Goal: Task Accomplishment & Management: Manage account settings

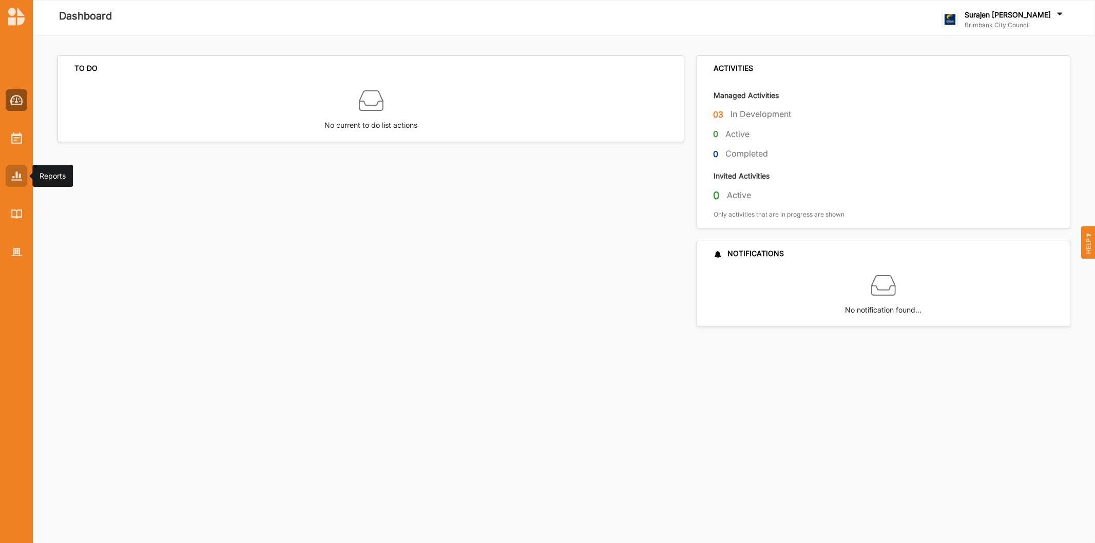
click at [24, 177] on div at bounding box center [17, 176] width 22 height 22
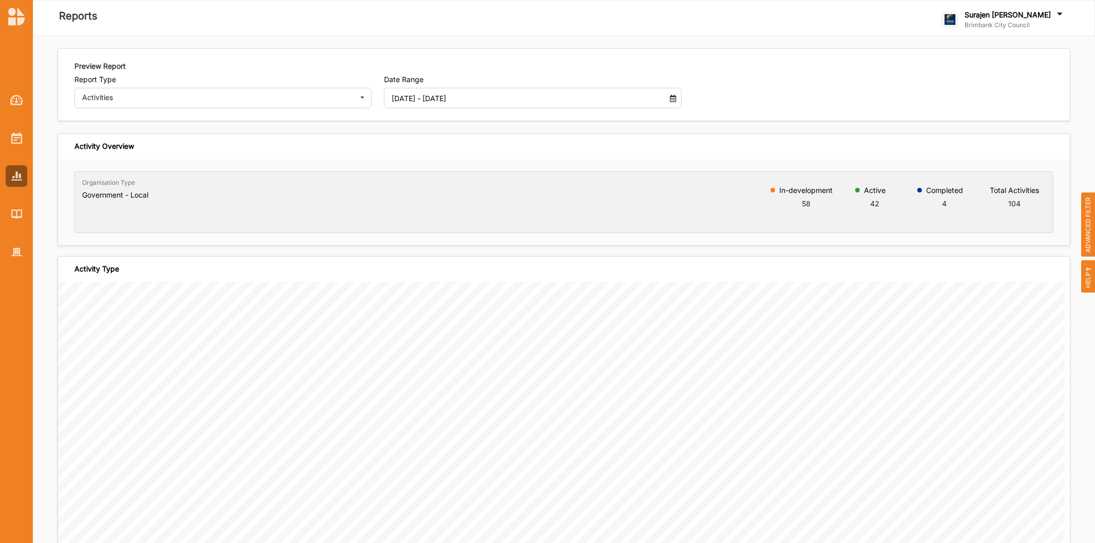
click at [456, 103] on input "[DATE] - [DATE]" at bounding box center [522, 98] width 270 height 21
drag, startPoint x: 440, startPoint y: 301, endPoint x: 443, endPoint y: 294, distance: 8.3
click at [440, 300] on li "Since the Start" at bounding box center [419, 296] width 72 height 16
type input "[DATE] - [DATE]"
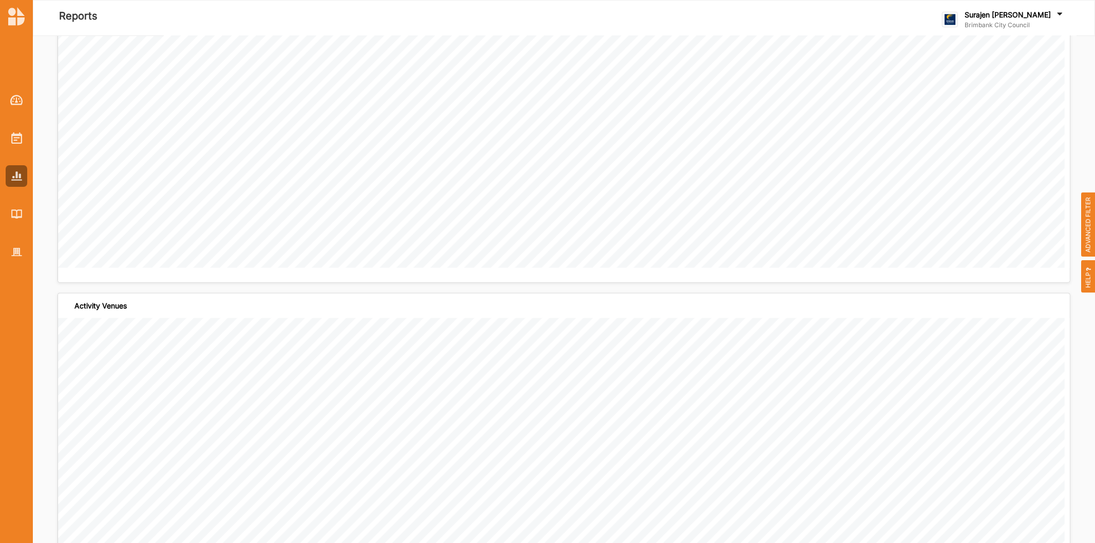
scroll to position [1084, 0]
click at [1091, 221] on span "ADVANCED FILTER" at bounding box center [1088, 225] width 14 height 65
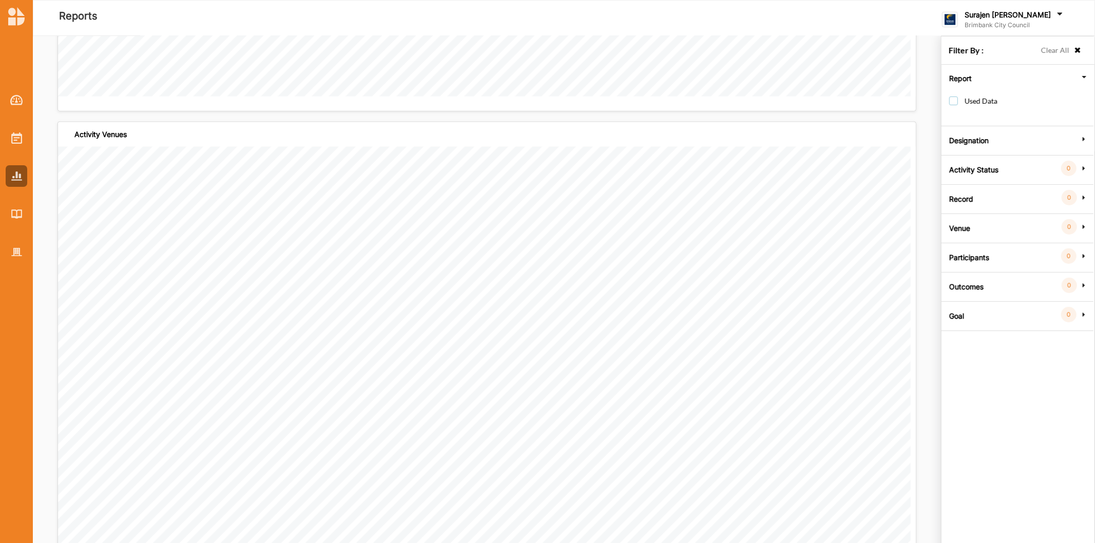
click at [957, 98] on label "Used Data" at bounding box center [973, 106] width 48 height 19
click at [1079, 45] on div "Clear All" at bounding box center [1059, 52] width 46 height 15
click at [1079, 47] on icon at bounding box center [1078, 50] width 9 height 7
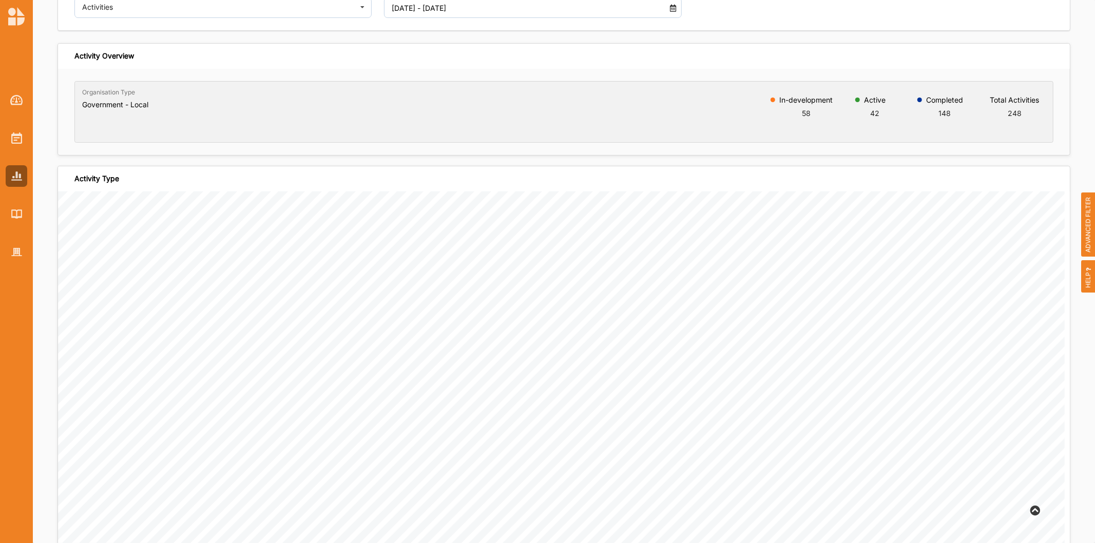
scroll to position [0, 0]
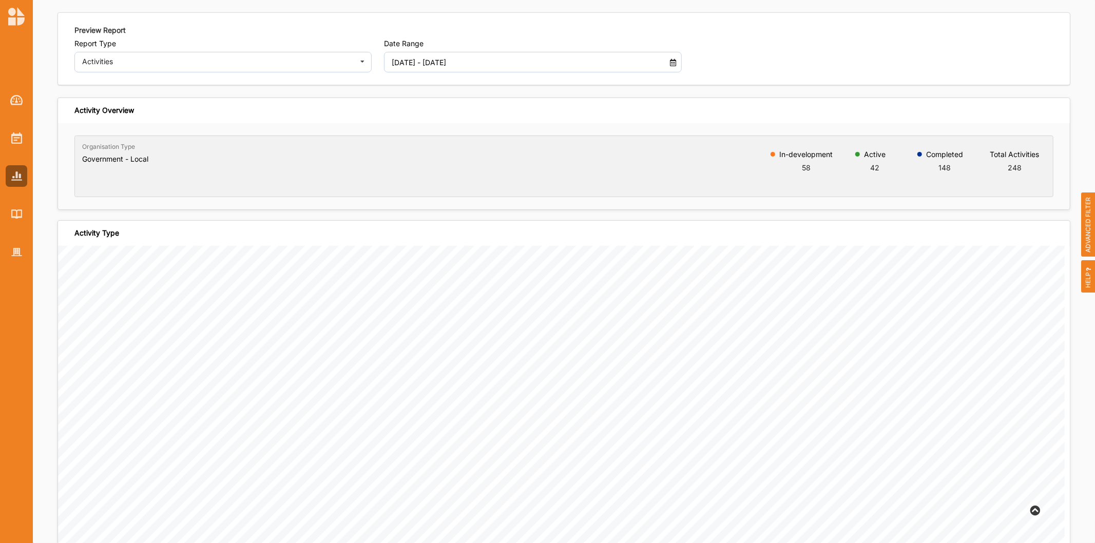
drag, startPoint x: 145, startPoint y: 48, endPoint x: 139, endPoint y: 57, distance: 11.1
click at [139, 57] on div "Report Type Activities Activities Outcomes Inputs & Outputs Management Summary" at bounding box center [222, 55] width 297 height 33
click at [139, 57] on div "Activities Activities Outcomes Inputs & Outputs Management Summary" at bounding box center [222, 62] width 297 height 21
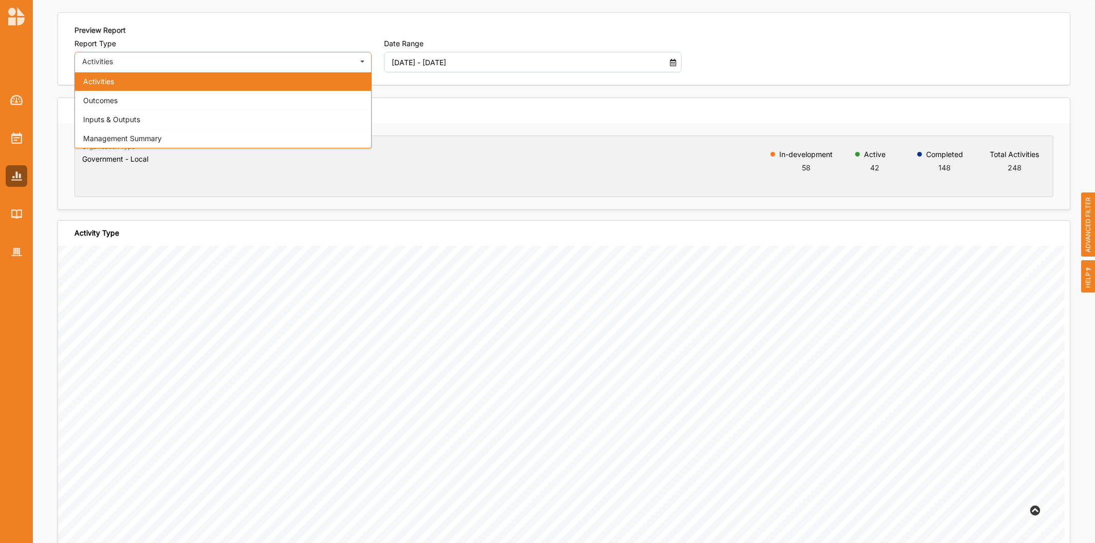
drag, startPoint x: 126, startPoint y: 101, endPoint x: 135, endPoint y: 99, distance: 9.0
click at [125, 100] on div "Outcomes" at bounding box center [223, 100] width 296 height 19
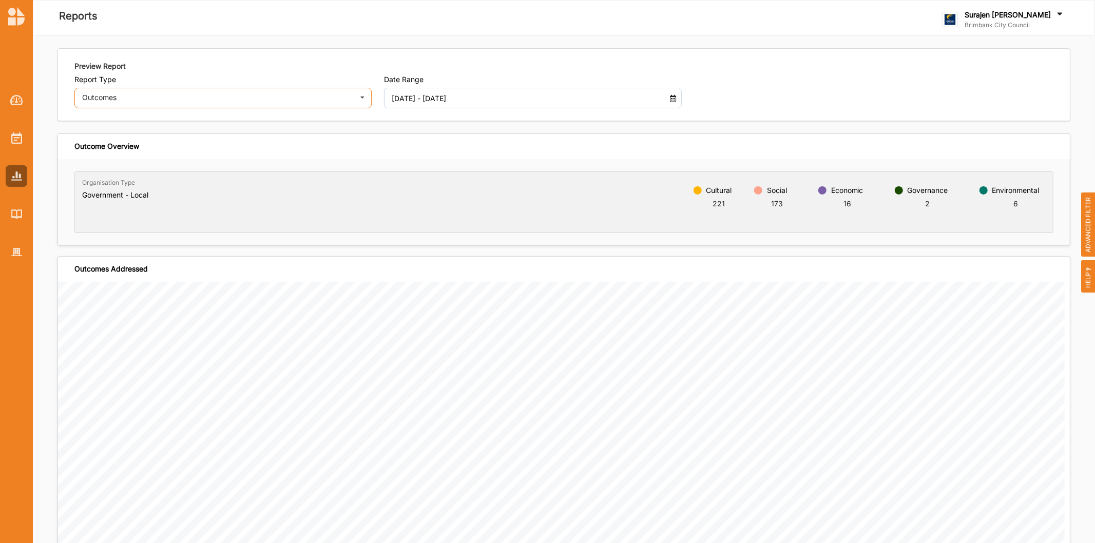
click at [165, 98] on div "Outcomes" at bounding box center [216, 97] width 269 height 7
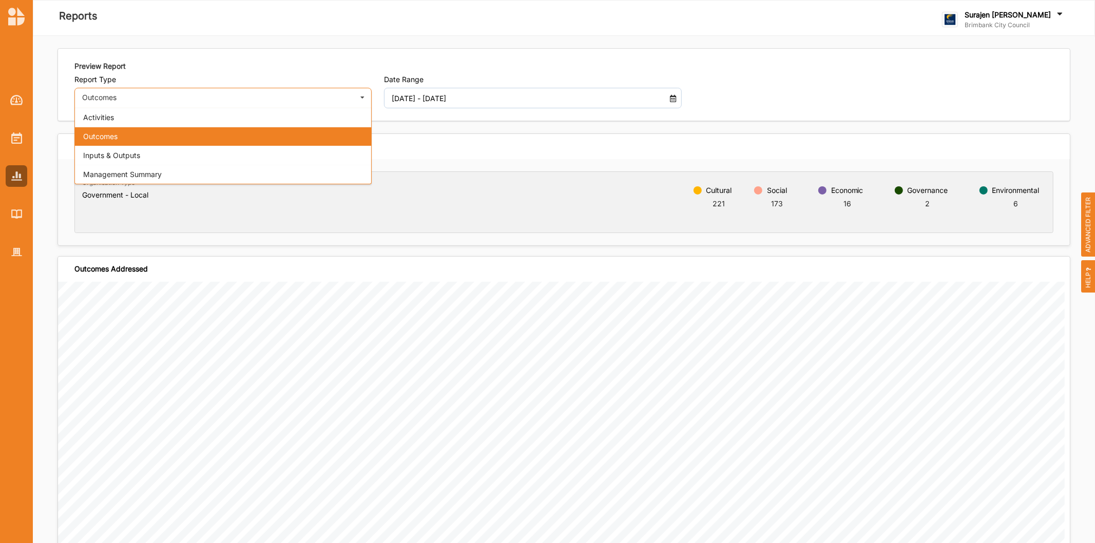
click at [147, 96] on div "Outcomes" at bounding box center [216, 97] width 269 height 7
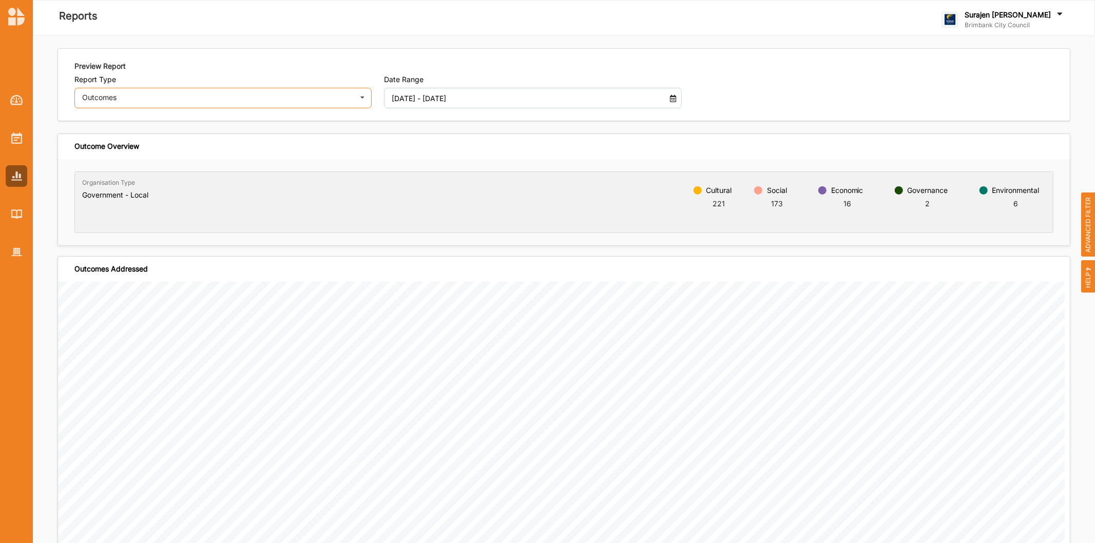
click at [147, 99] on div "Outcomes" at bounding box center [216, 97] width 269 height 7
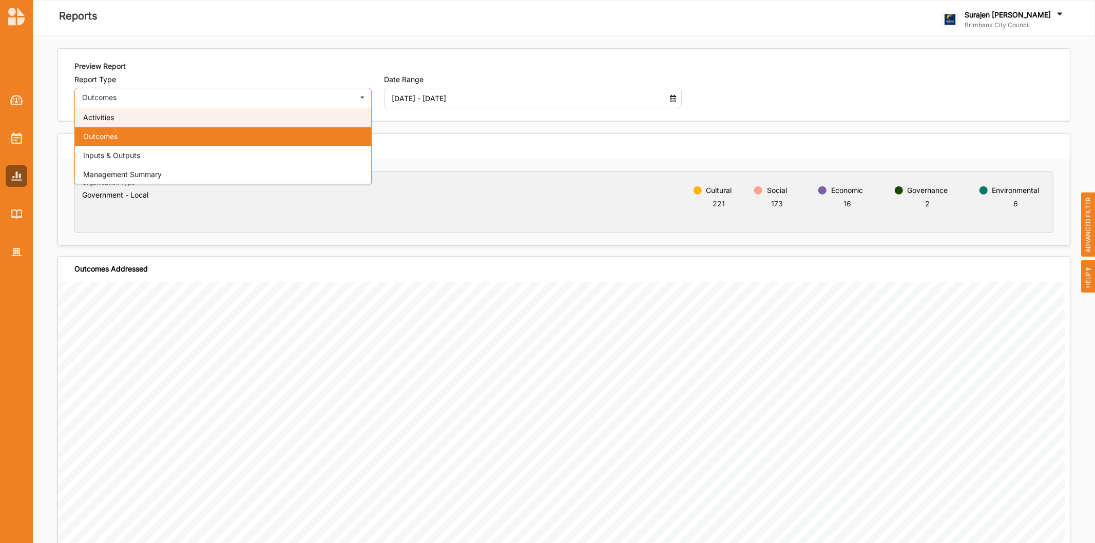
click at [137, 117] on div "Activities" at bounding box center [223, 117] width 296 height 19
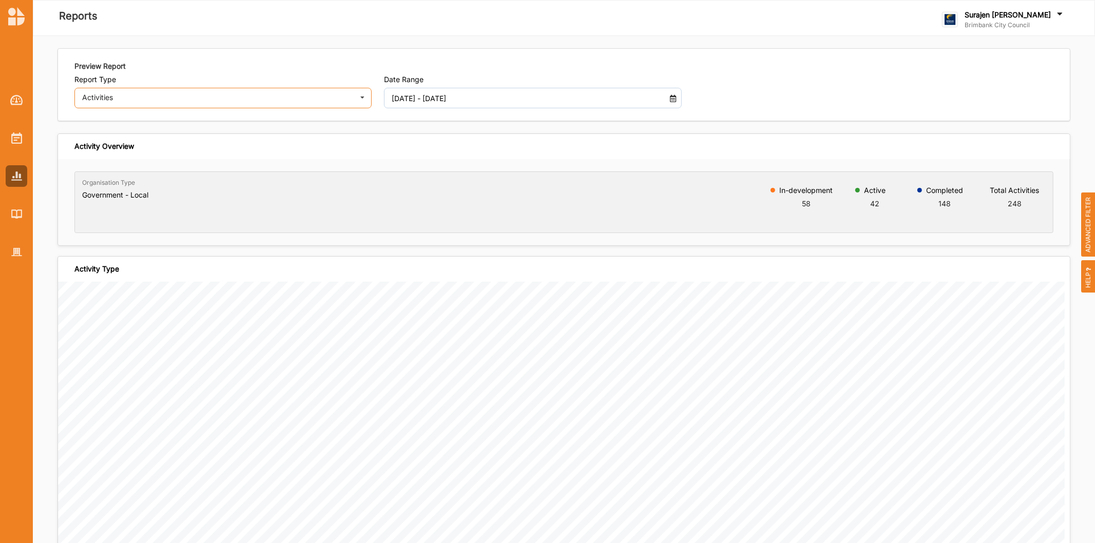
click at [149, 91] on div "Activities Activities Outcomes Inputs & Outputs Management Summary" at bounding box center [222, 98] width 297 height 21
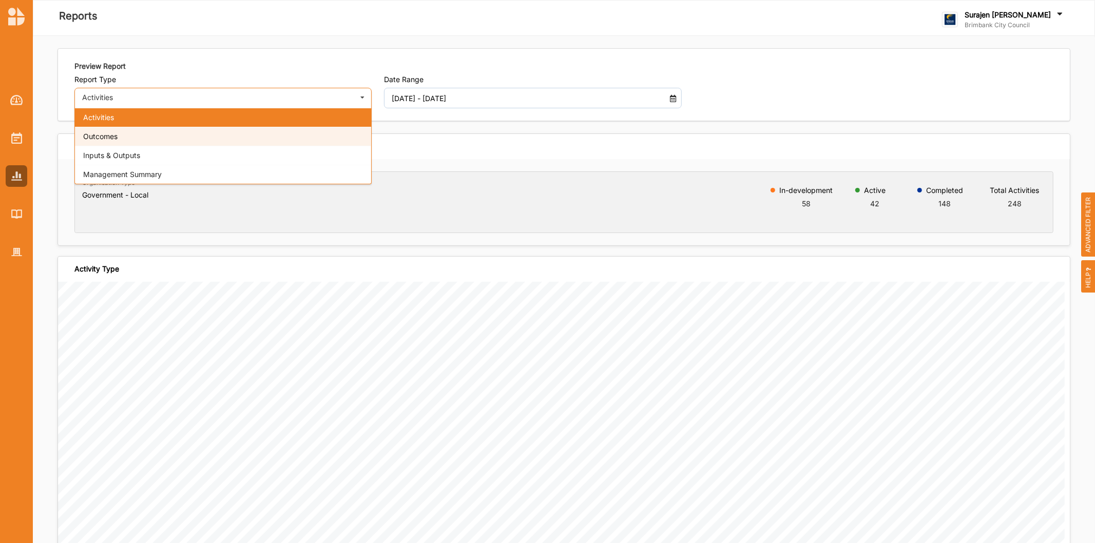
click at [117, 142] on div "Outcomes" at bounding box center [223, 136] width 296 height 19
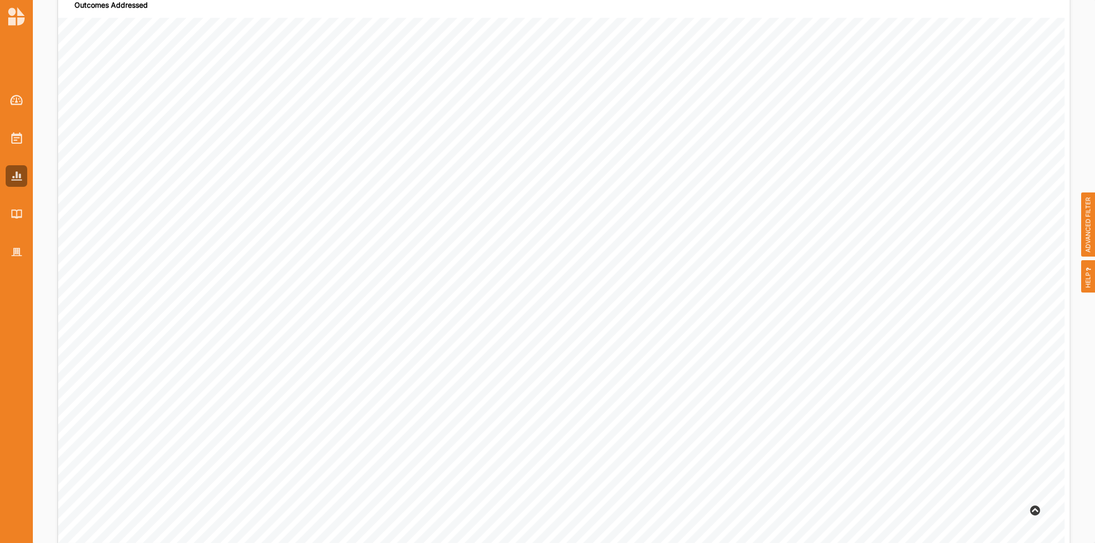
scroll to position [57, 0]
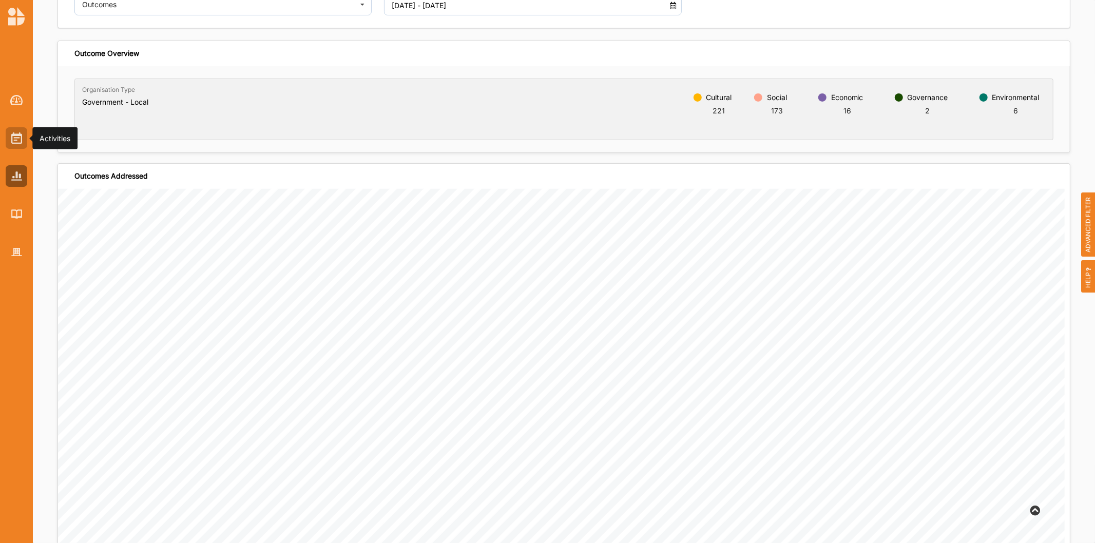
click at [22, 135] on div at bounding box center [17, 138] width 22 height 22
checkbox input "false"
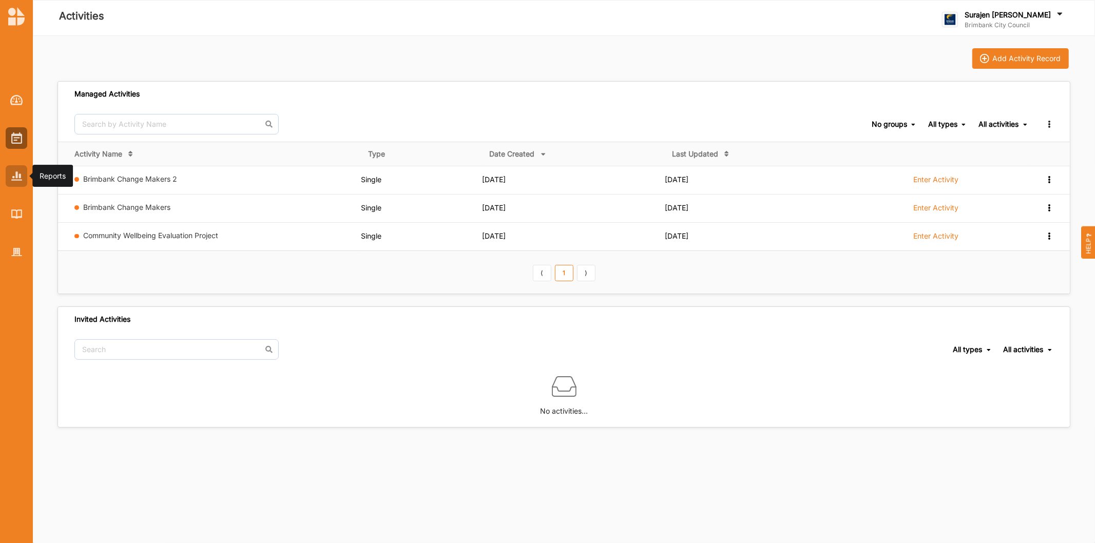
click at [13, 182] on div at bounding box center [17, 176] width 22 height 22
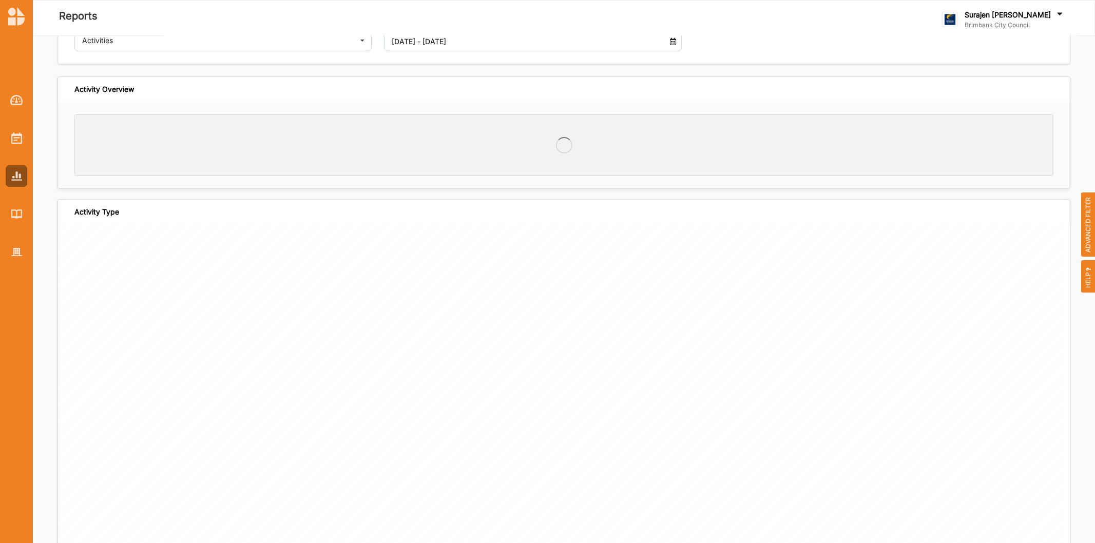
click at [516, 40] on input "01 Jan 2018 - 11 Aug 2025" at bounding box center [522, 41] width 270 height 21
click at [643, 148] on div "In-development 58 Active 42 Completed 148 Total Activities 248" at bounding box center [605, 145] width 898 height 13
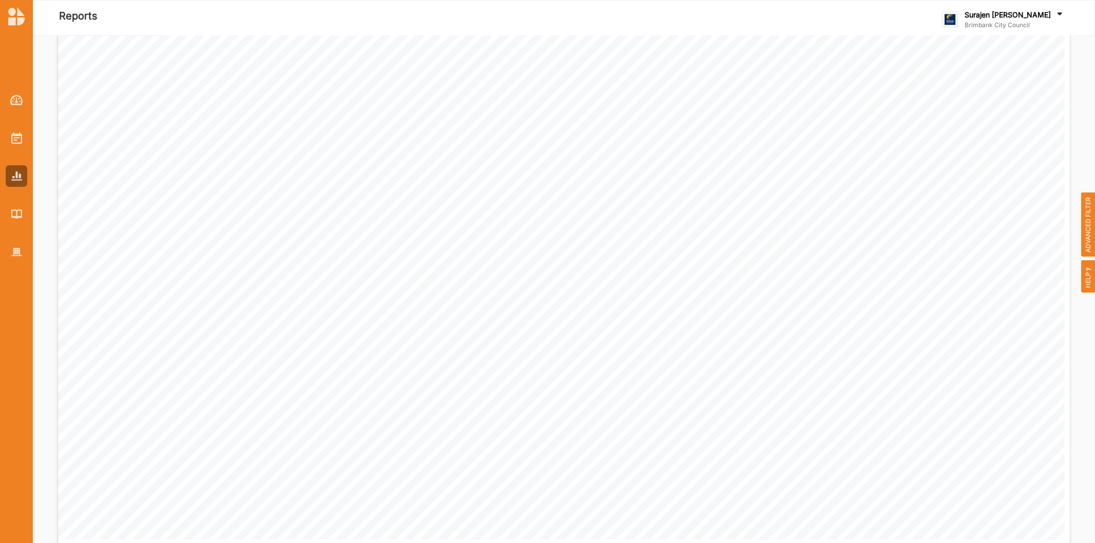
scroll to position [1483, 0]
click at [13, 136] on img at bounding box center [16, 137] width 11 height 11
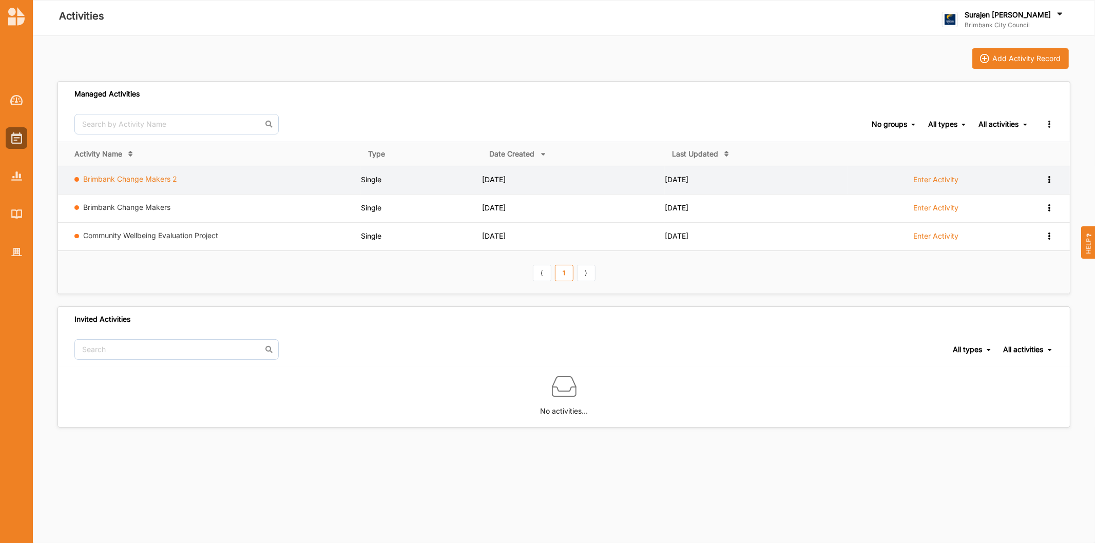
click at [146, 175] on link "Brimbank Change Makers 2" at bounding box center [131, 179] width 94 height 9
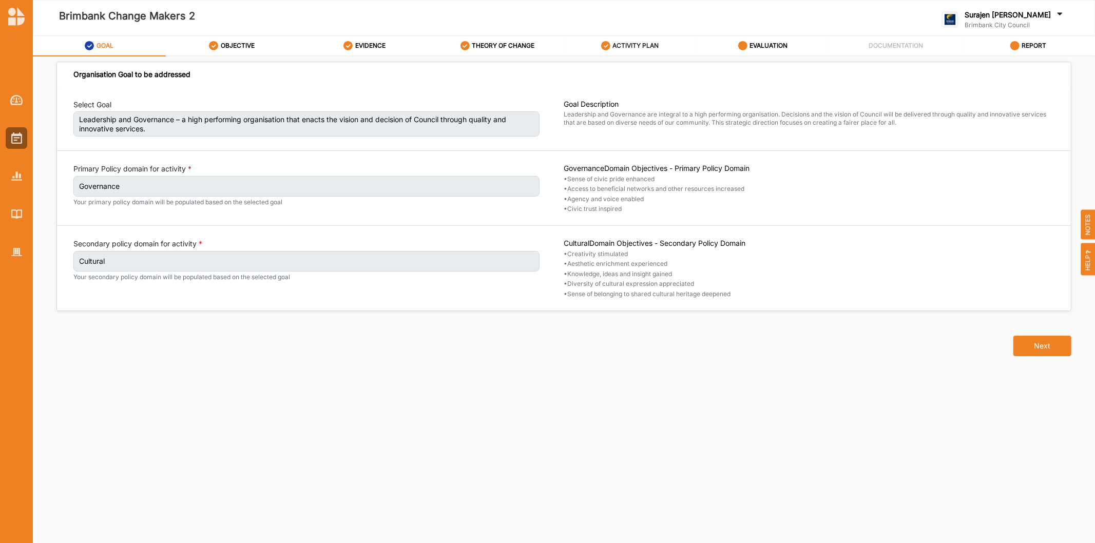
click at [652, 44] on label "ACTIVITY PLAN" at bounding box center [636, 46] width 46 height 8
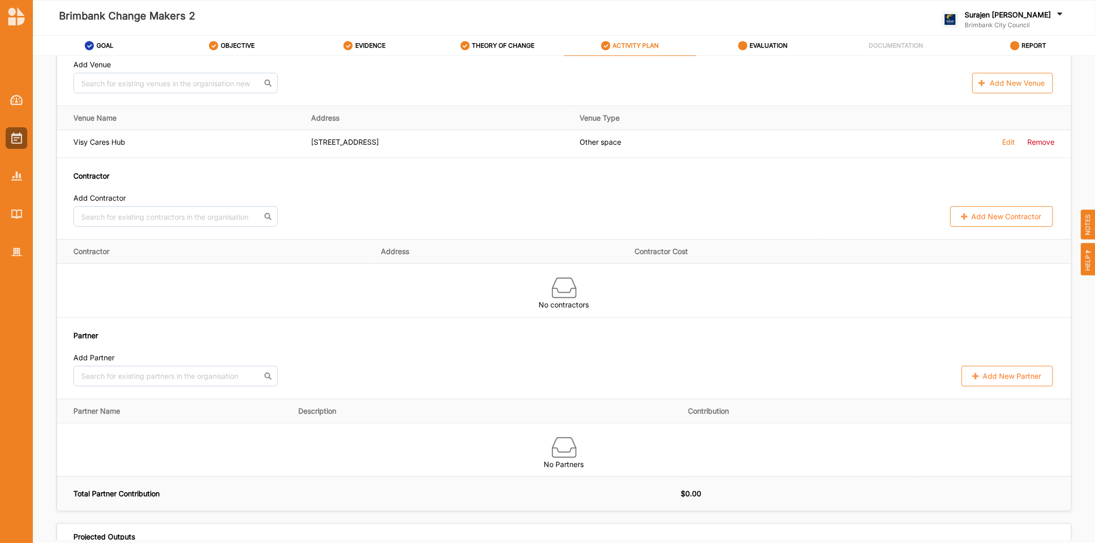
scroll to position [571, 0]
click at [1010, 89] on button "Add New Venue" at bounding box center [1013, 84] width 81 height 21
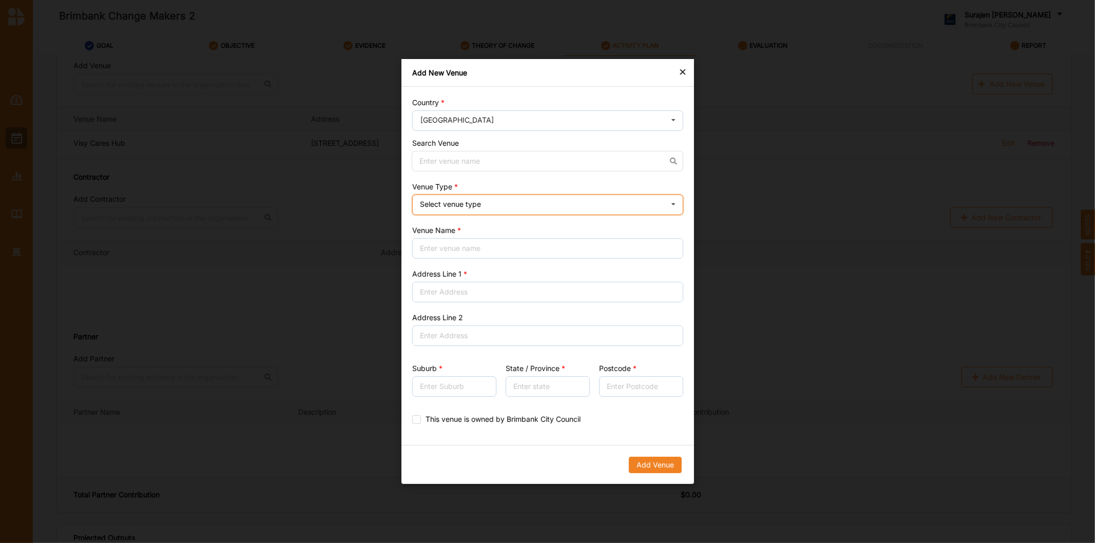
click at [669, 206] on icon at bounding box center [673, 205] width 15 height 21
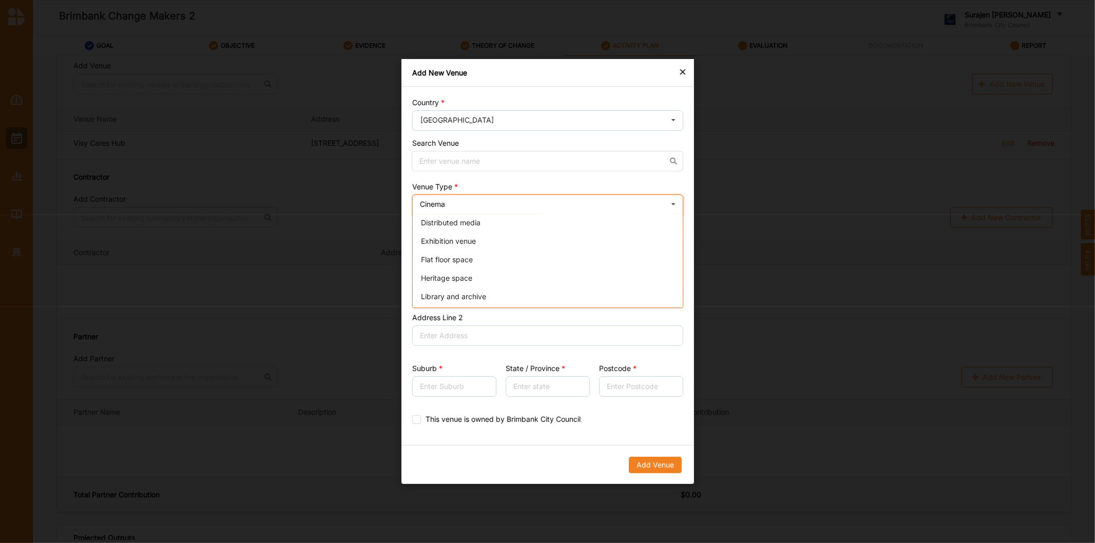
scroll to position [0, 0]
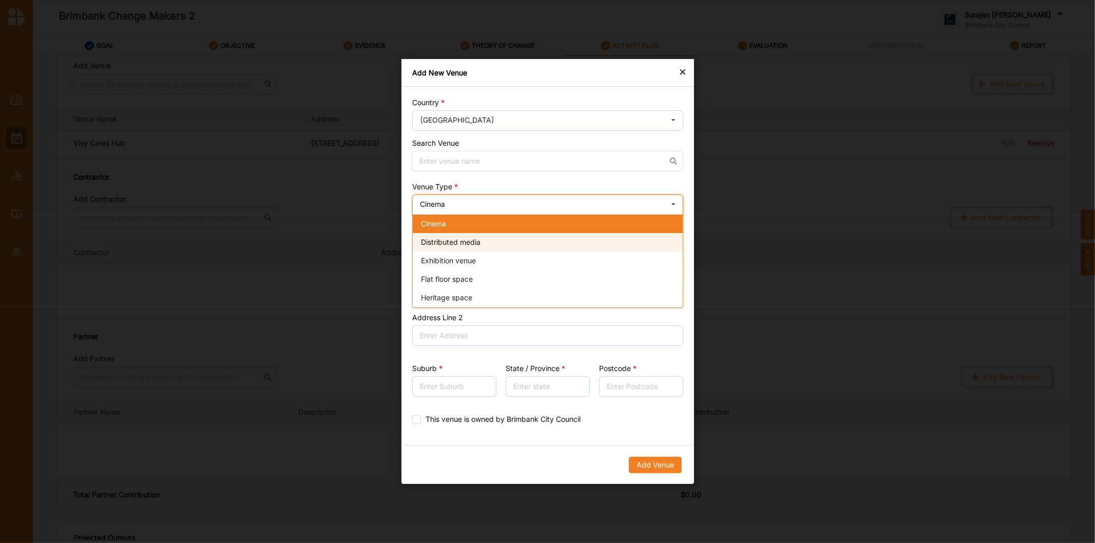
click at [479, 240] on span "Distributed media" at bounding box center [451, 242] width 60 height 9
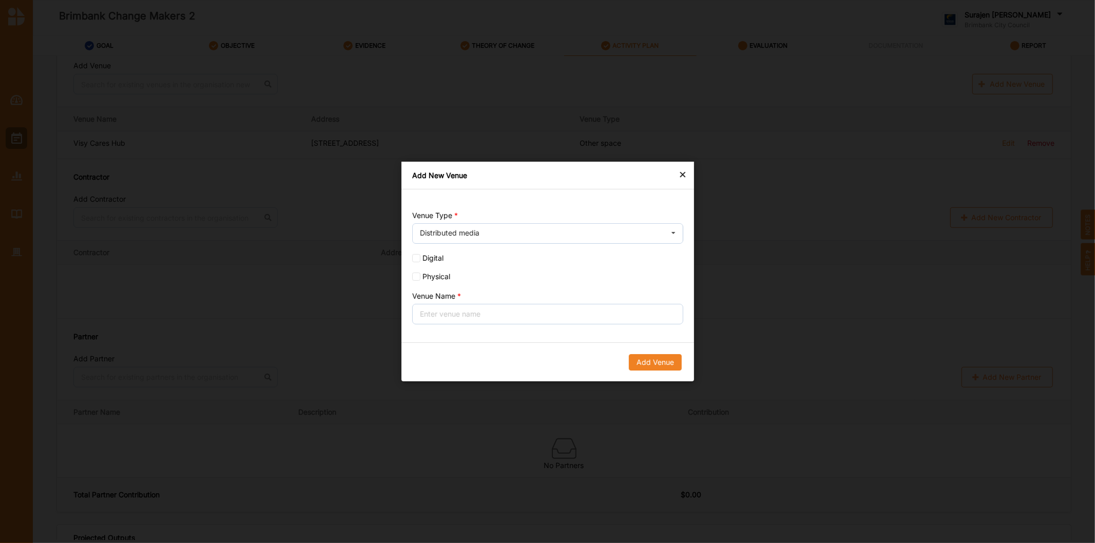
click at [680, 174] on div "×" at bounding box center [683, 174] width 8 height 12
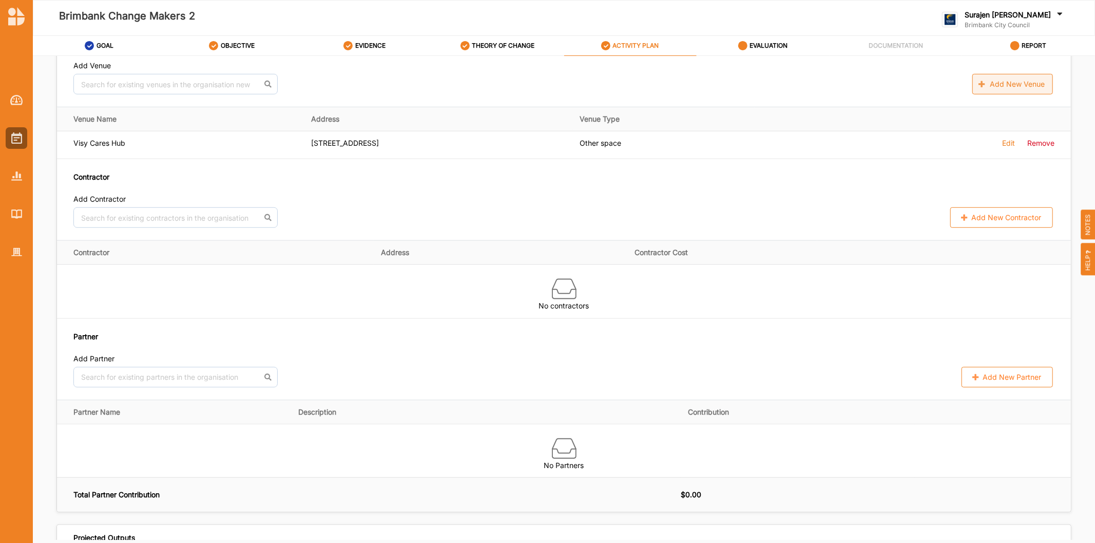
click at [997, 81] on button "Add New Venue" at bounding box center [1013, 84] width 81 height 21
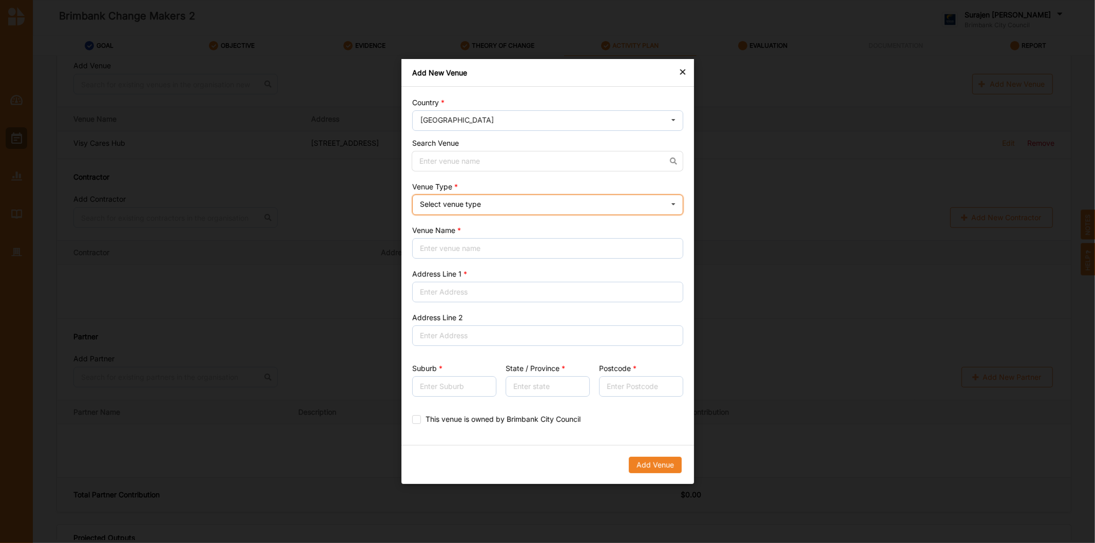
click at [447, 208] on div "Select venue type Cinema Distributed media Exhibition venue Flat floor space He…" at bounding box center [547, 205] width 271 height 21
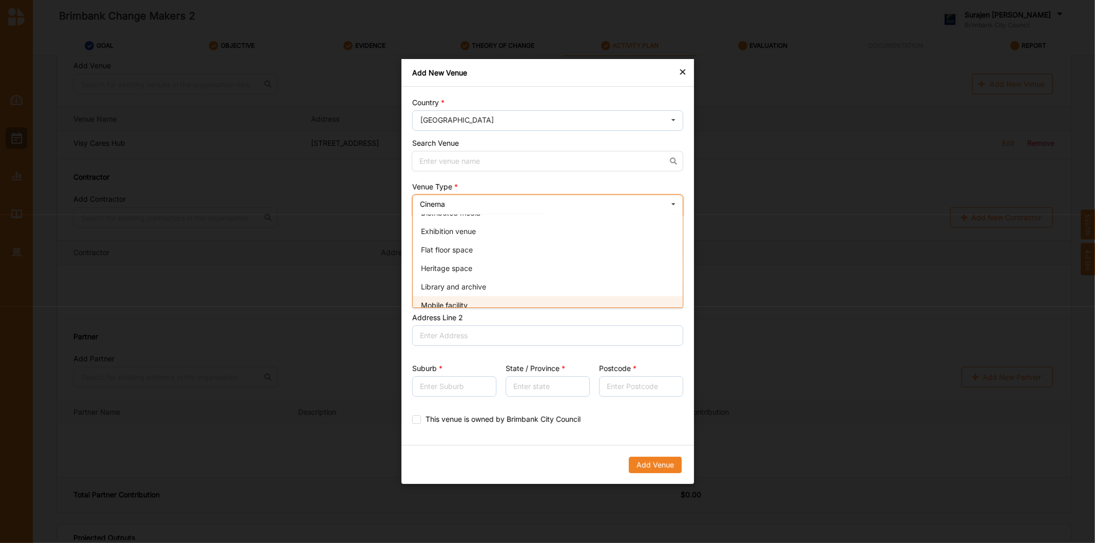
scroll to position [57, 0]
click at [456, 299] on span "Offices and meeting rooms" at bounding box center [466, 296] width 90 height 9
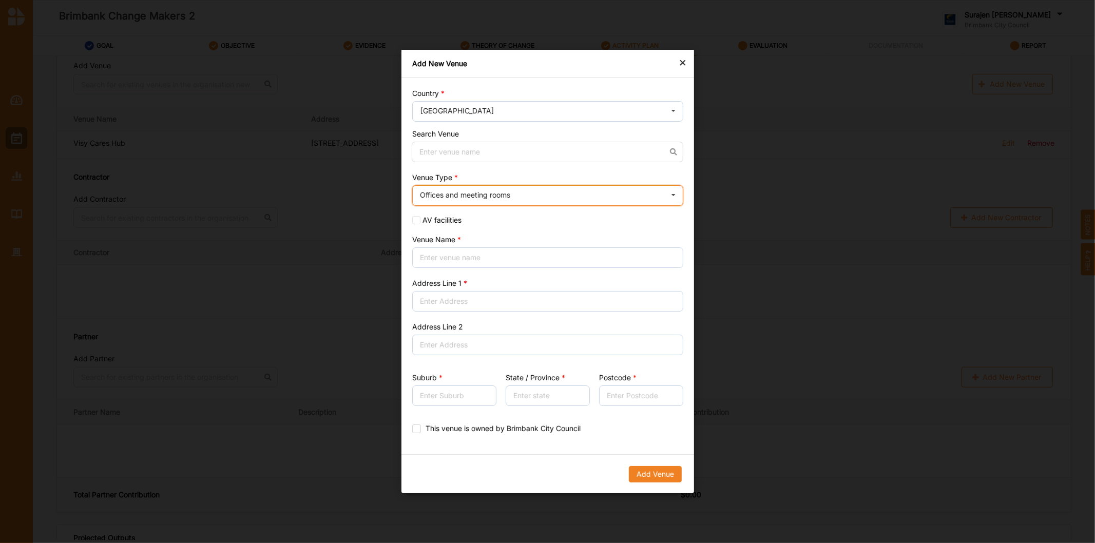
click at [492, 195] on div "Offices and meeting rooms" at bounding box center [465, 195] width 90 height 7
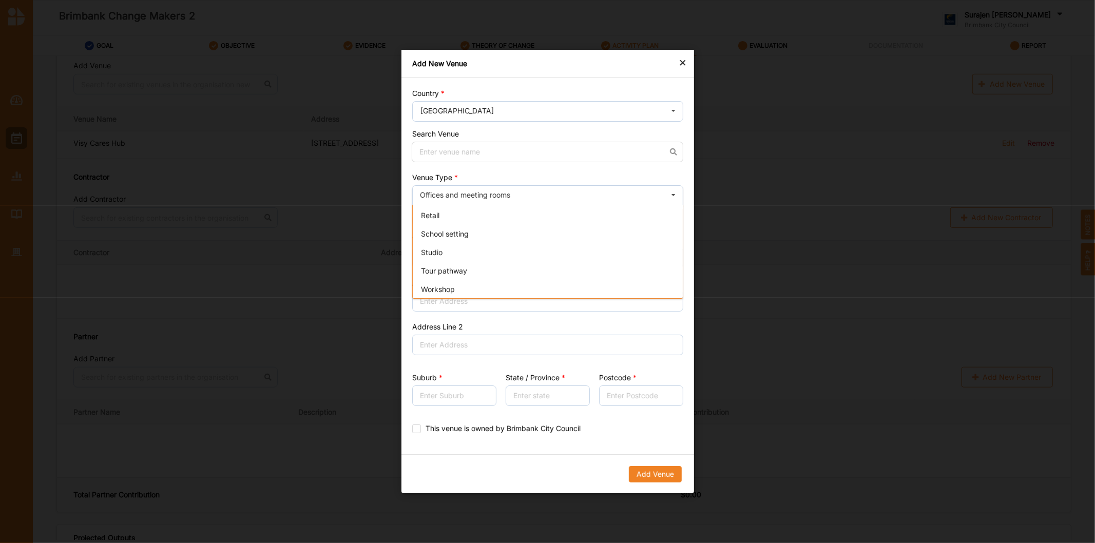
click at [934, 389] on div "× Add New Venue Country Australia Afghanistan Åland Islands Albania Algeria Ame…" at bounding box center [547, 271] width 1095 height 543
click at [679, 66] on div "×" at bounding box center [683, 62] width 8 height 12
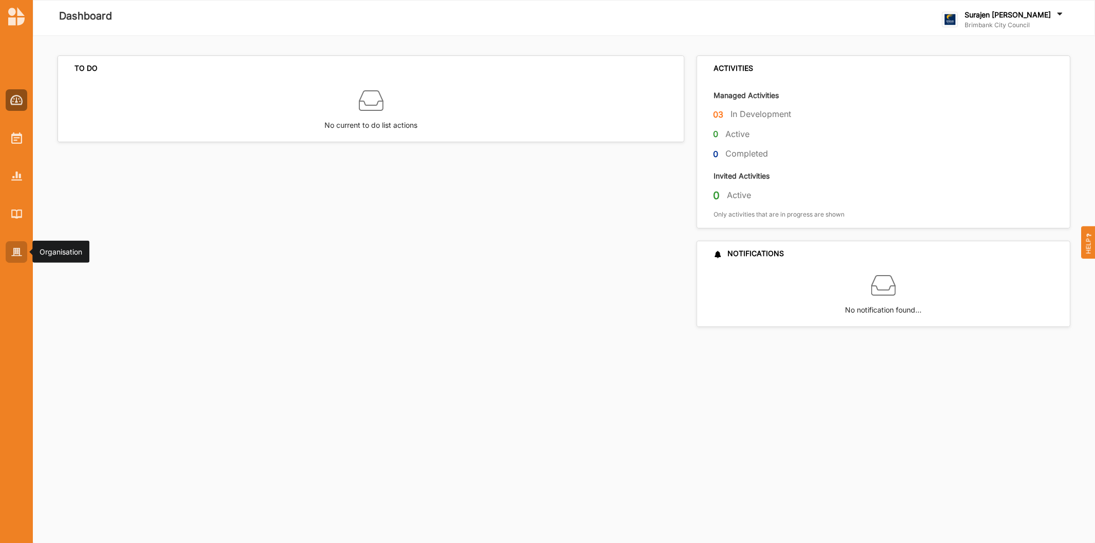
click at [7, 243] on div at bounding box center [17, 252] width 22 height 22
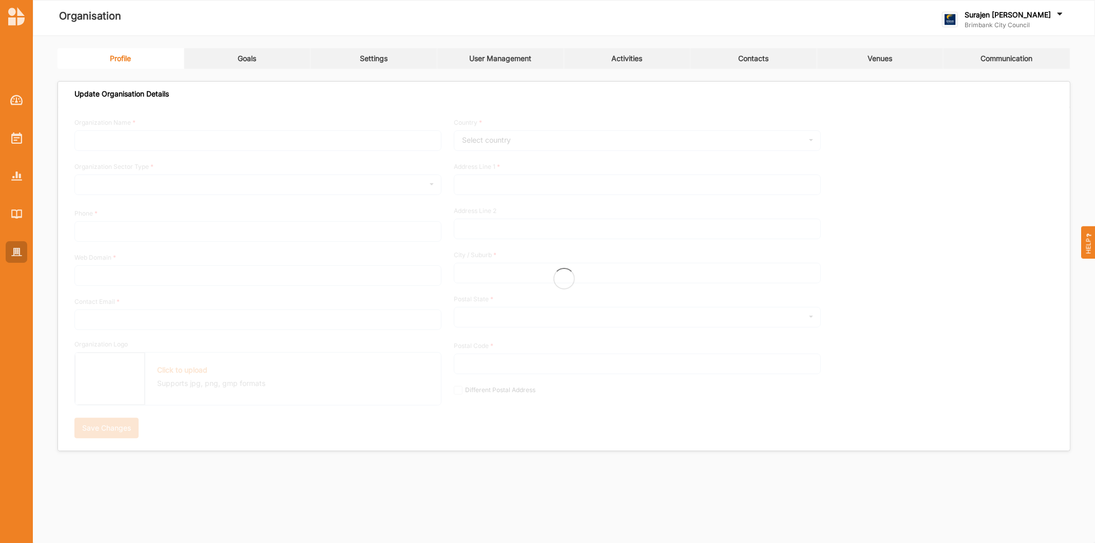
type input "Brimbank City Council"
type input "+61 03 9249 4000"
type input "brimbank.vic.gov.au"
type input "brimbank@brimbank.vic.gov.au"
type input "301 Hampshire Rd"
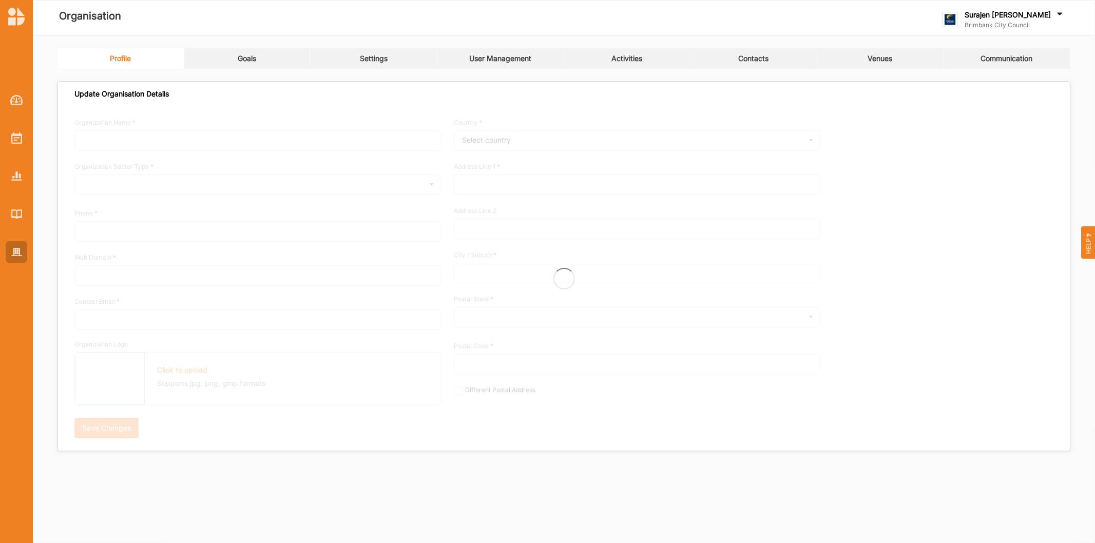
type input "Sunshine"
type input "3020"
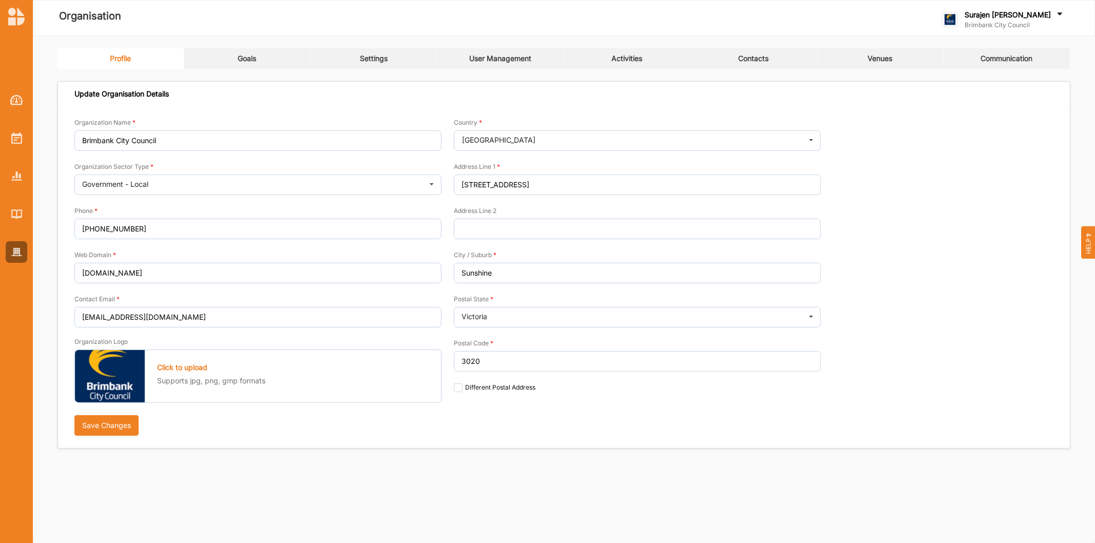
click at [632, 52] on link "Activities" at bounding box center [627, 58] width 127 height 21
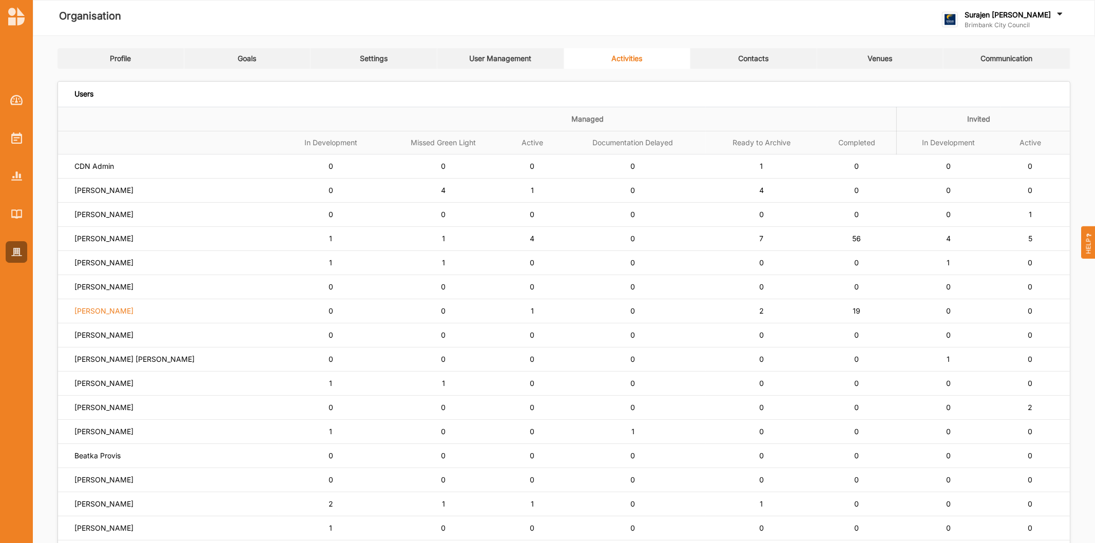
click at [103, 171] on label "Lisa Horsburgh" at bounding box center [94, 166] width 40 height 9
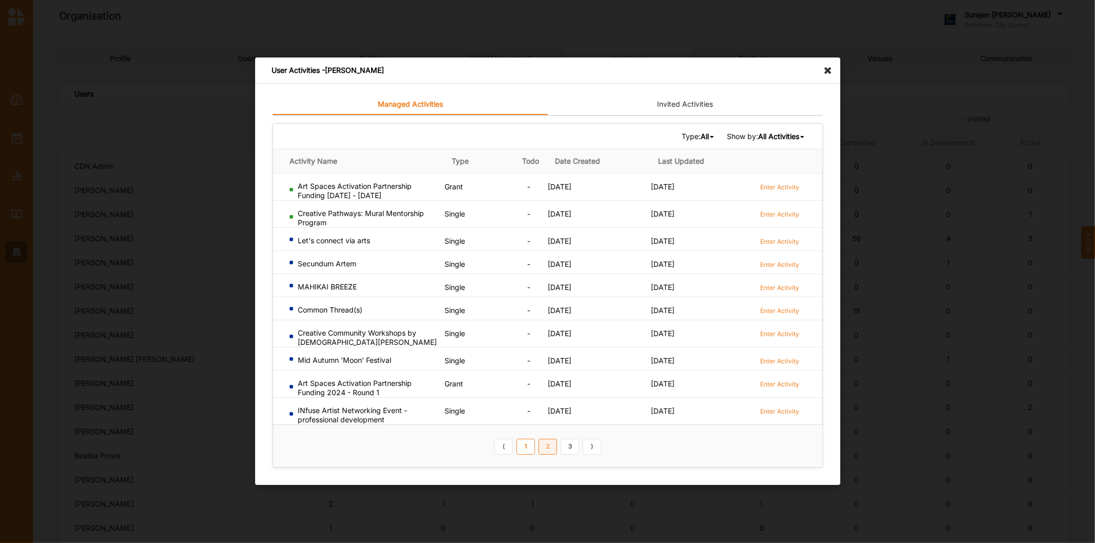
click at [545, 449] on link "2" at bounding box center [548, 447] width 18 height 16
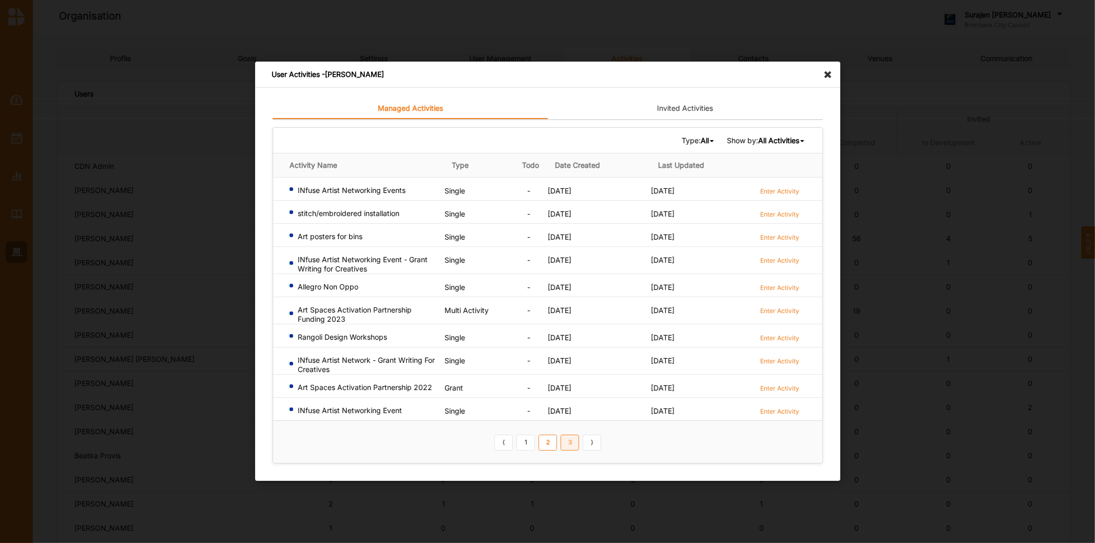
click at [564, 445] on link "3" at bounding box center [570, 443] width 18 height 16
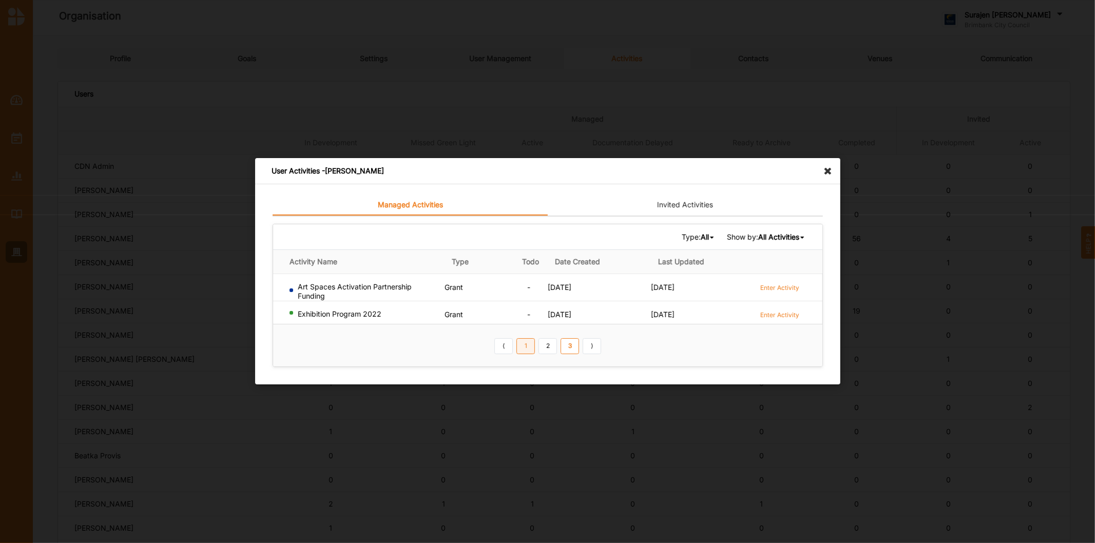
click at [521, 349] on link "1" at bounding box center [526, 346] width 18 height 16
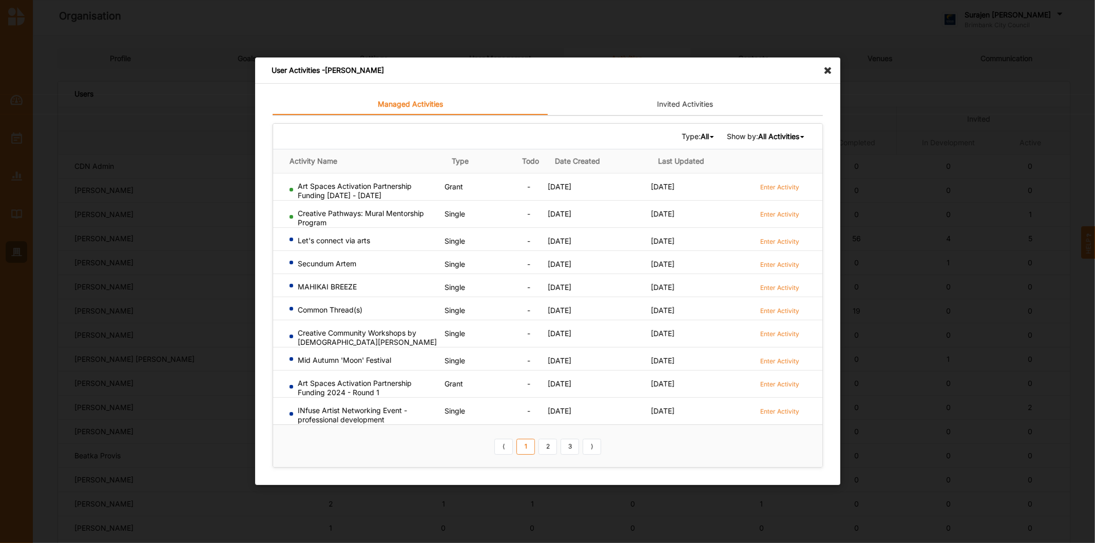
click at [825, 69] on icon at bounding box center [831, 66] width 16 height 16
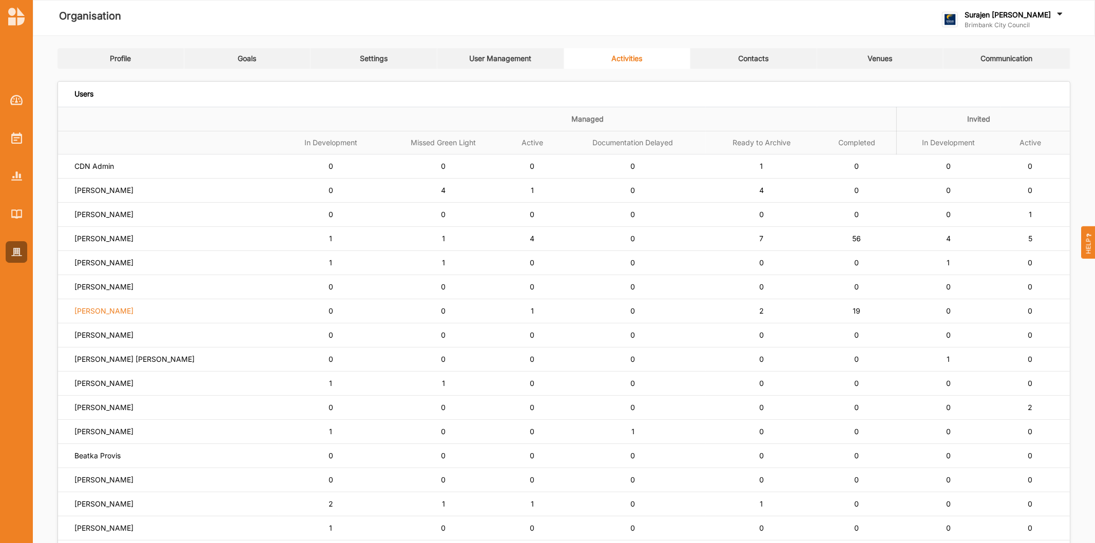
click at [105, 171] on label "Lisa Horsburgh" at bounding box center [94, 166] width 40 height 9
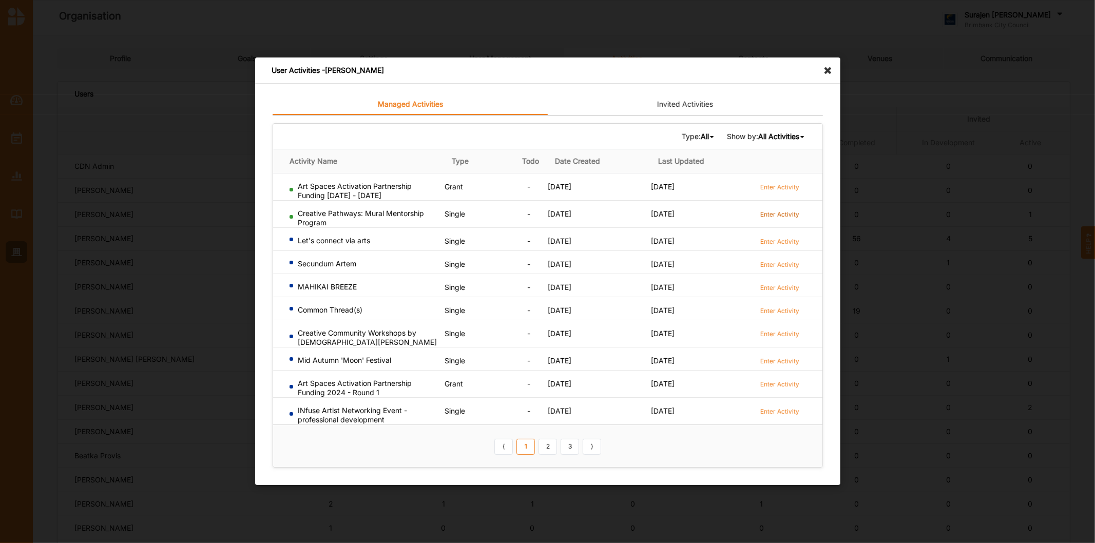
click at [786, 216] on label "Enter Activity" at bounding box center [779, 214] width 39 height 9
click at [793, 186] on label "Enter Activity" at bounding box center [779, 187] width 39 height 9
click at [830, 68] on icon at bounding box center [831, 66] width 16 height 16
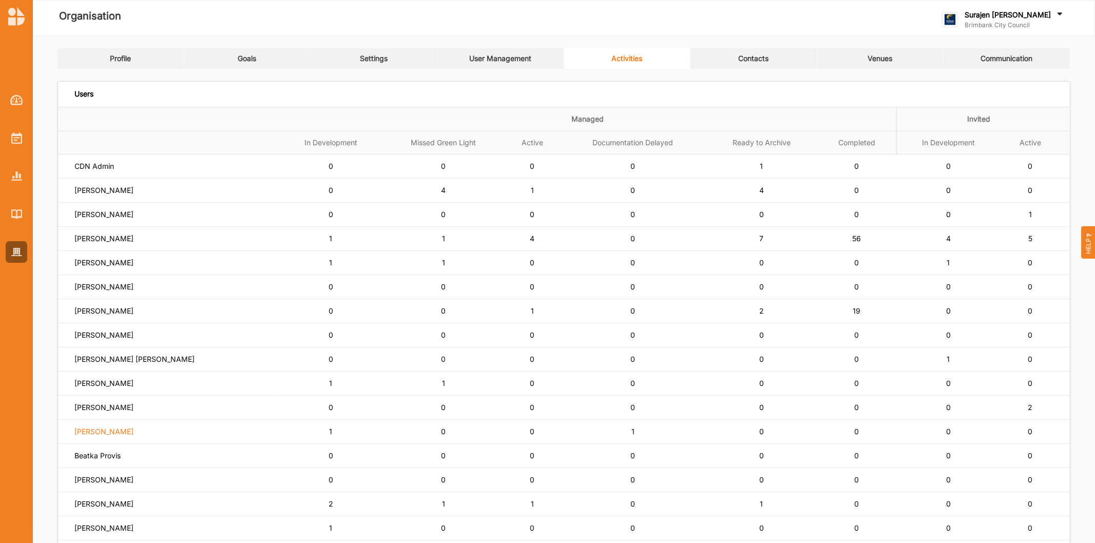
click at [102, 171] on label "Mariah Magri" at bounding box center [94, 166] width 40 height 9
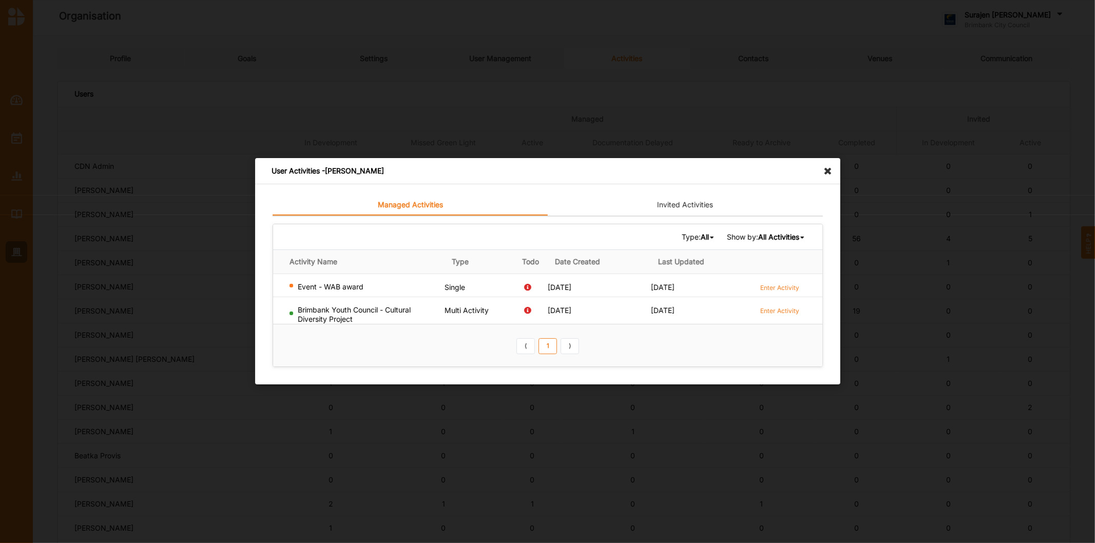
click at [829, 176] on div "User Activities - Mariah Magri" at bounding box center [547, 171] width 585 height 26
click at [830, 170] on icon at bounding box center [831, 166] width 16 height 16
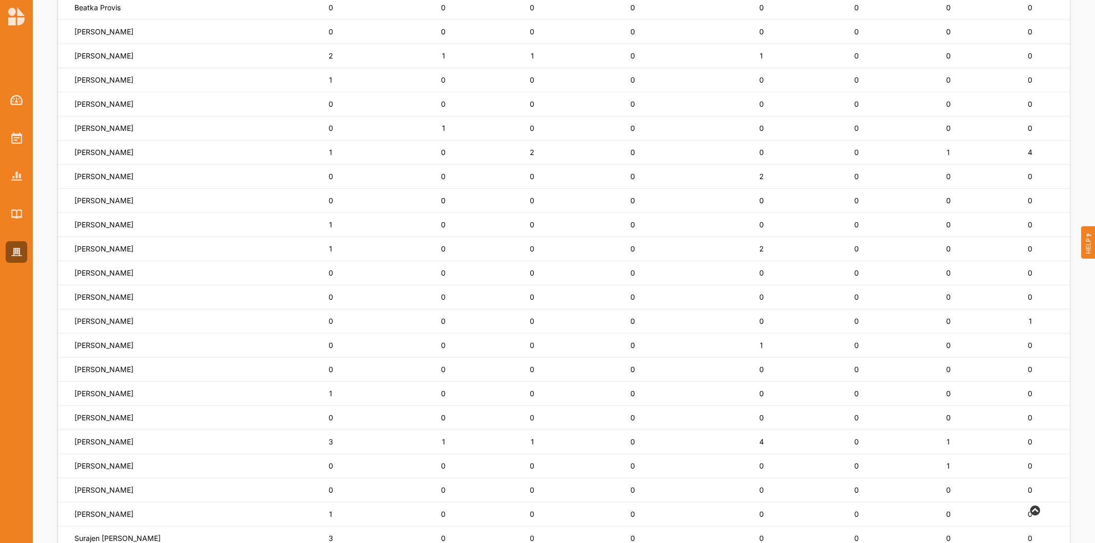
scroll to position [479, 0]
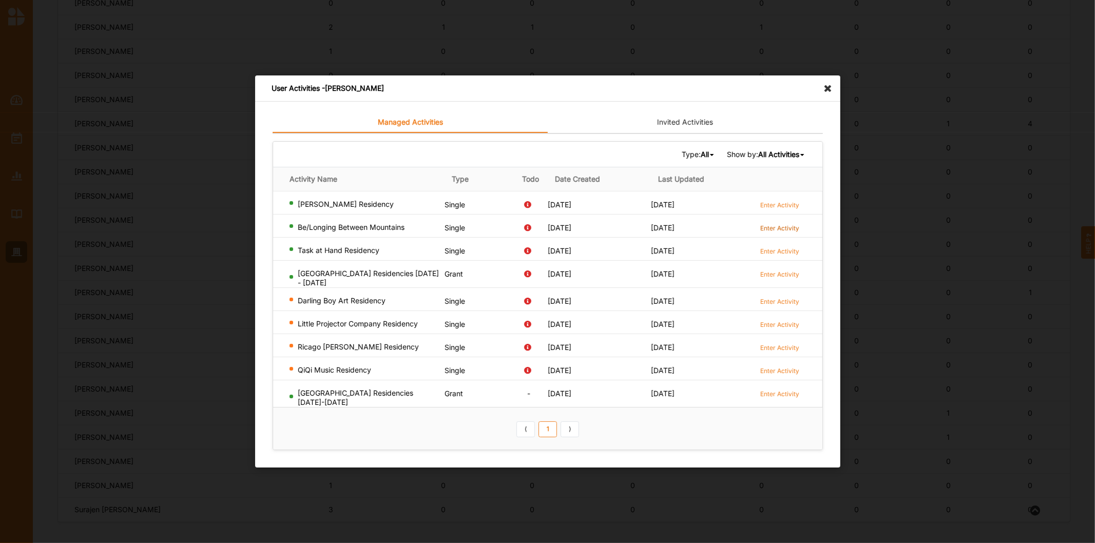
click at [773, 227] on label "Enter Activity" at bounding box center [779, 228] width 39 height 9
click at [776, 203] on link "Enter Activity" at bounding box center [779, 205] width 39 height 10
click at [776, 255] on label "Enter Activity" at bounding box center [779, 251] width 39 height 9
click at [788, 303] on label "Enter Activity" at bounding box center [779, 301] width 39 height 9
click at [796, 276] on label "Enter Activity" at bounding box center [779, 274] width 39 height 9
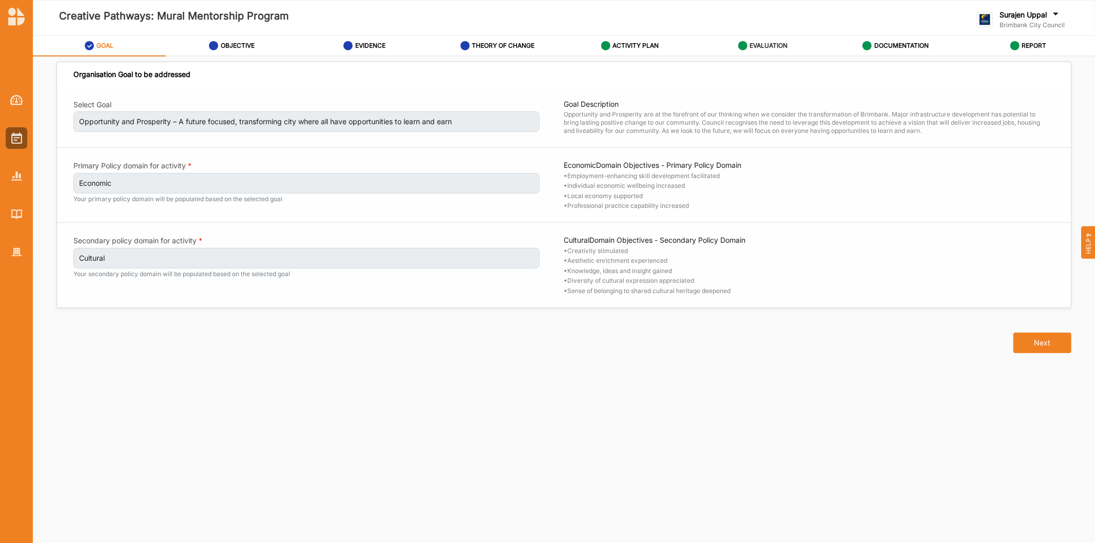
click at [776, 42] on label "EVALUATION" at bounding box center [769, 46] width 38 height 8
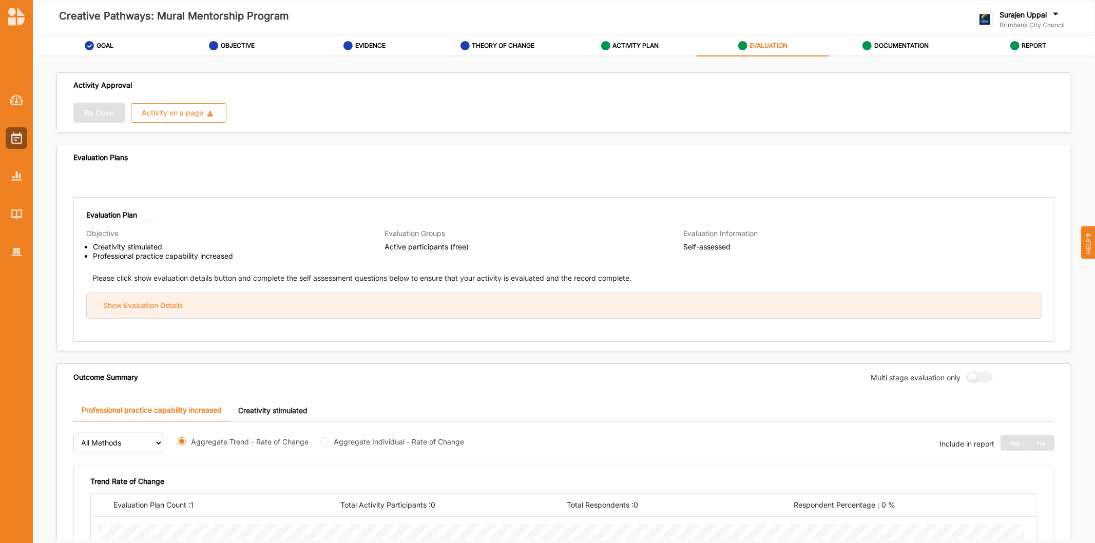
click at [330, 310] on div "Show Evaluation Details" at bounding box center [564, 305] width 955 height 25
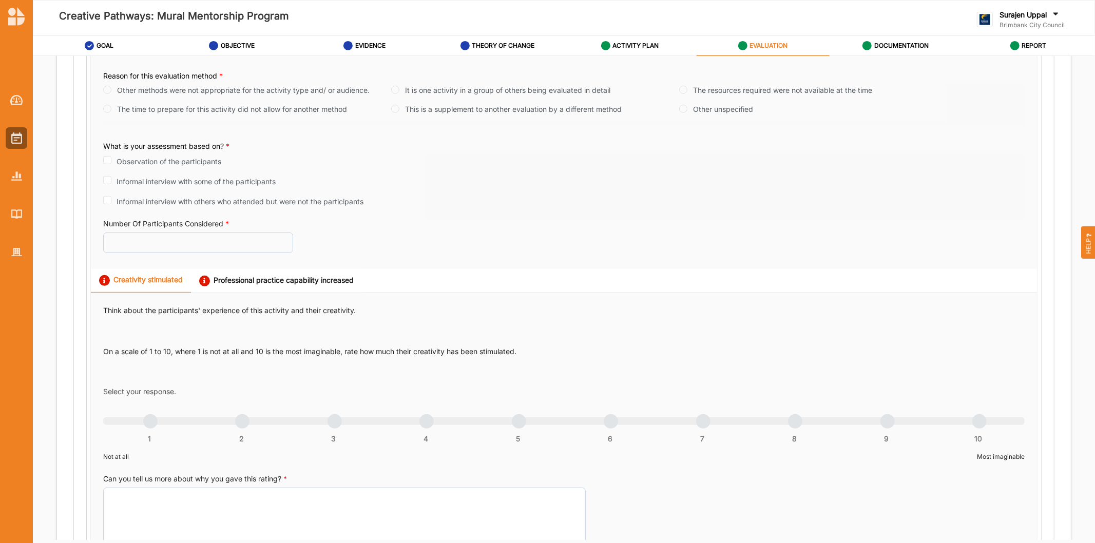
scroll to position [456, 0]
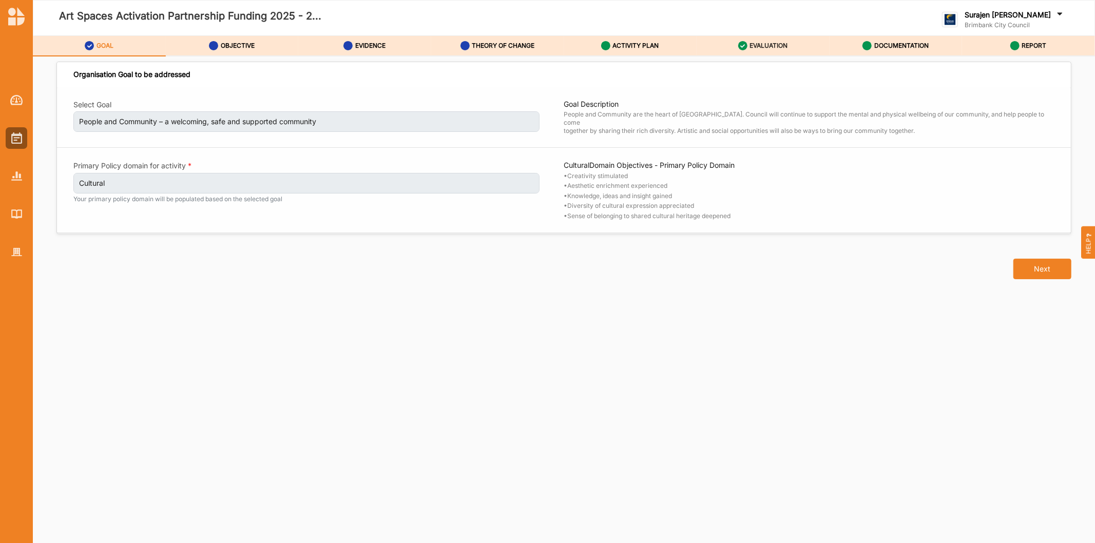
click at [776, 45] on label "EVALUATION" at bounding box center [769, 46] width 38 height 8
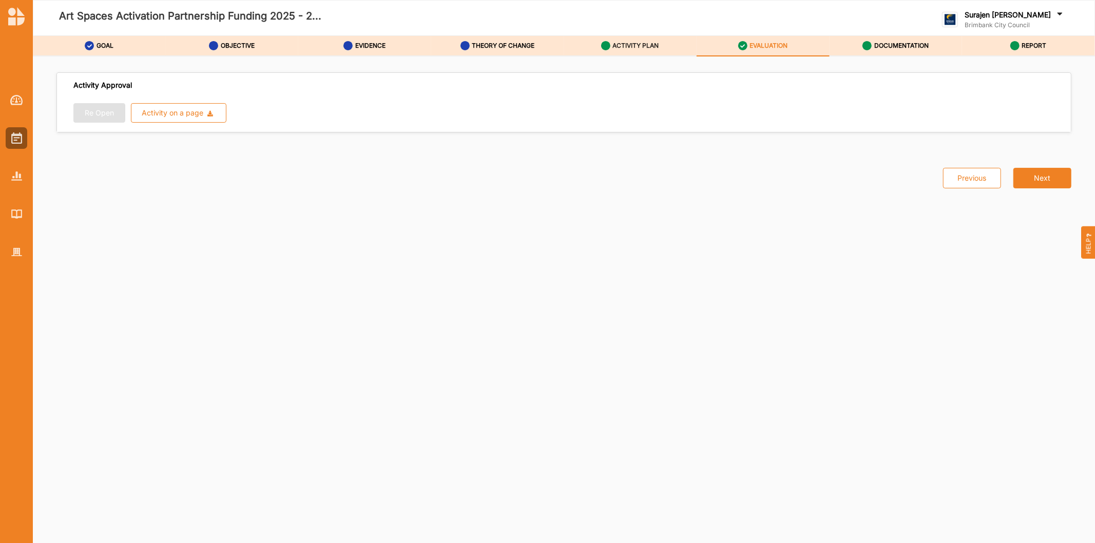
click at [653, 50] on div "ACTIVITY PLAN" at bounding box center [630, 45] width 58 height 18
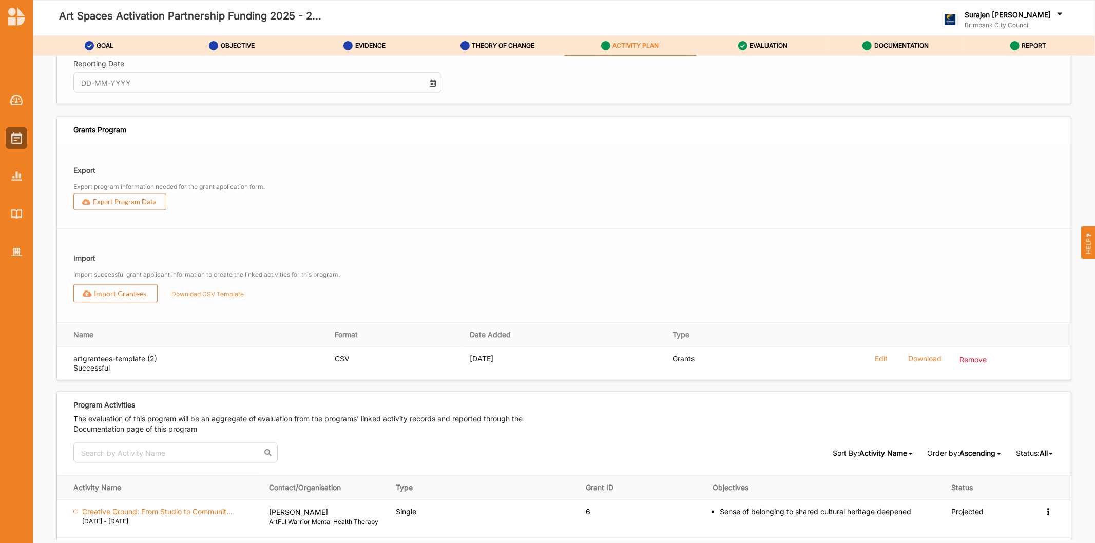
scroll to position [1255, 0]
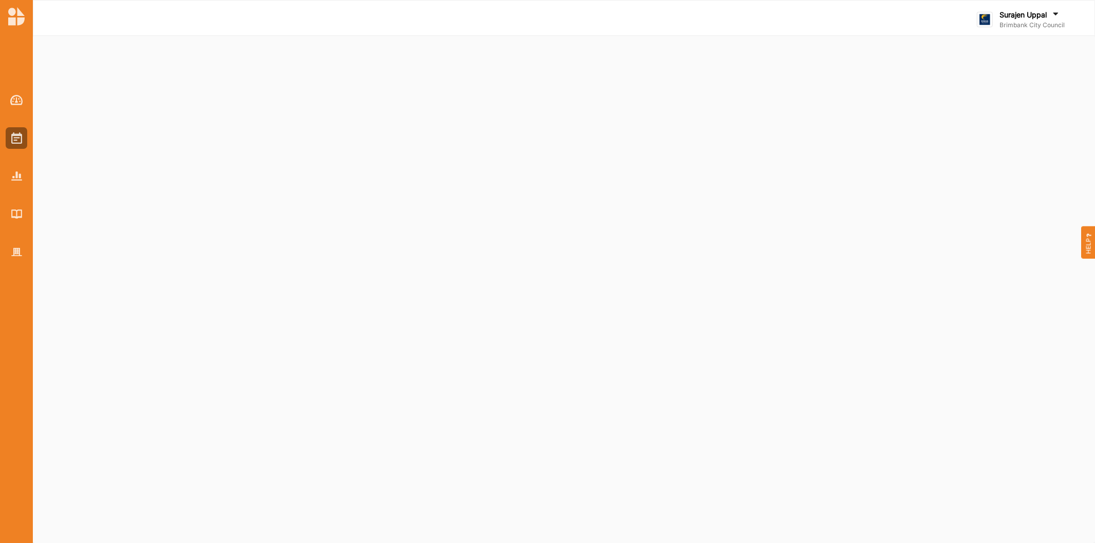
select select "2"
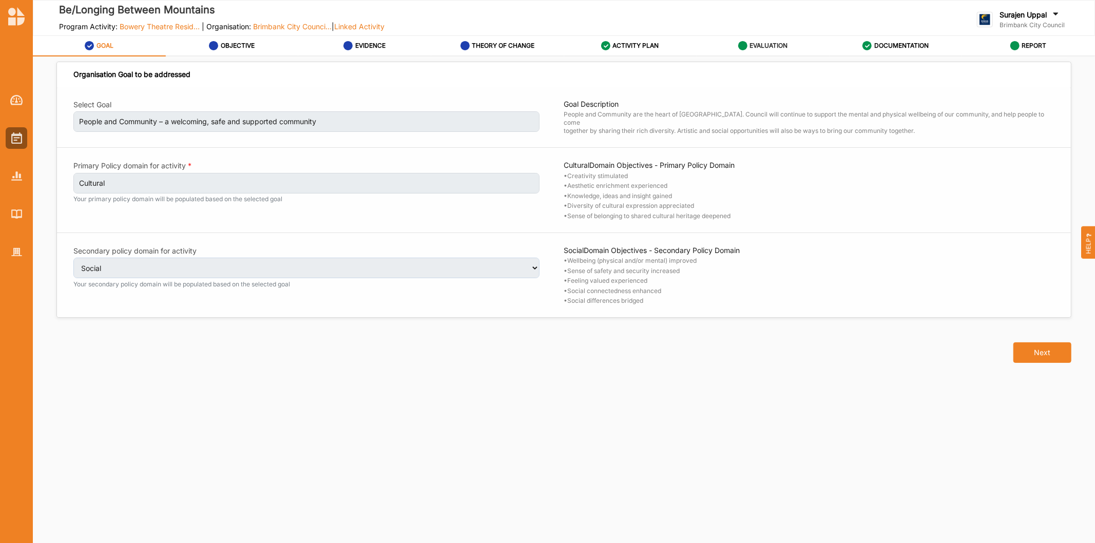
click at [784, 45] on label "EVALUATION" at bounding box center [769, 46] width 38 height 8
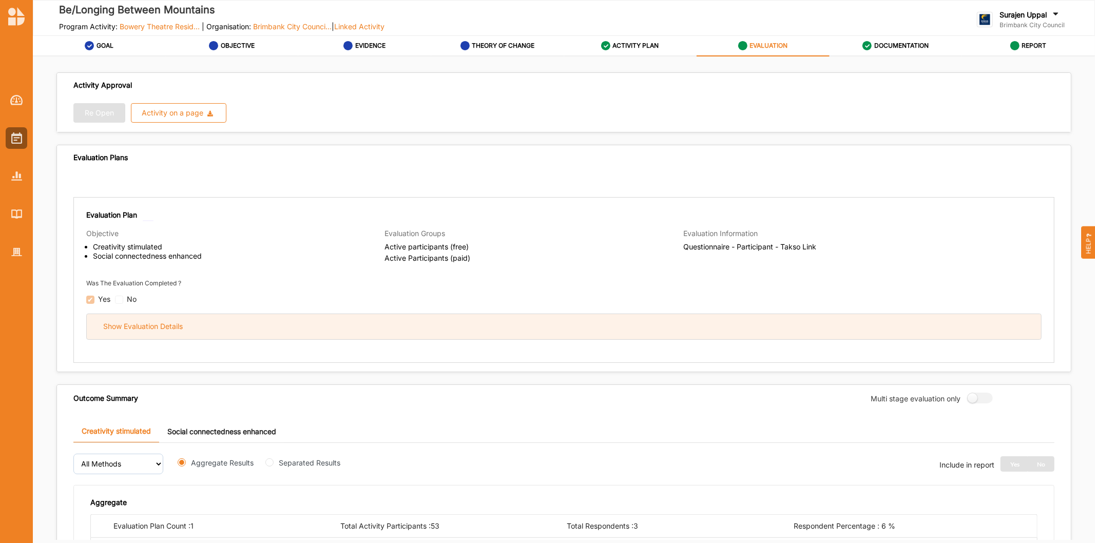
click at [404, 331] on div "Show Evaluation Details" at bounding box center [564, 326] width 955 height 25
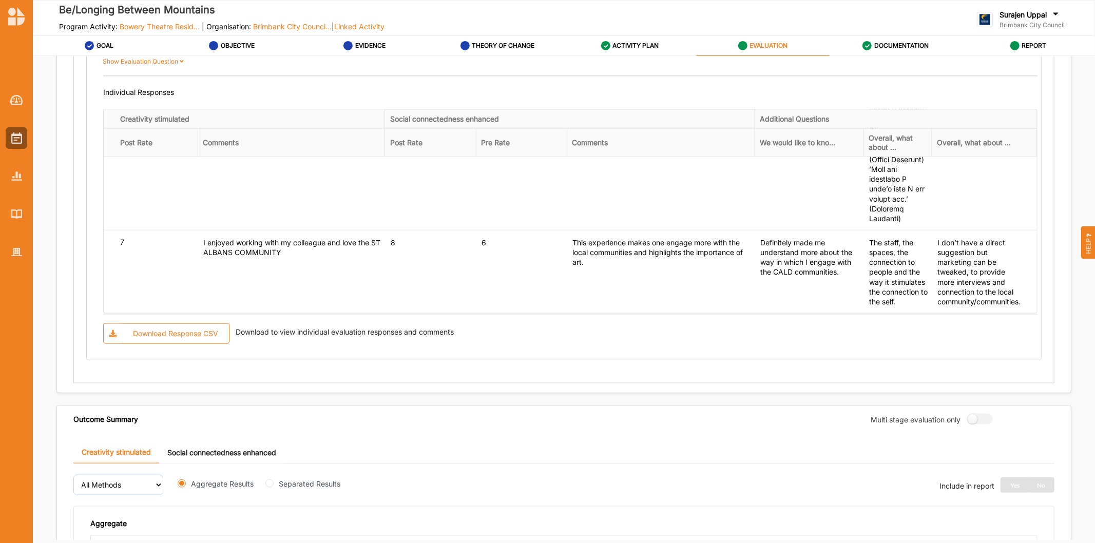
scroll to position [1483, 0]
click at [644, 48] on label "ACTIVITY PLAN" at bounding box center [636, 46] width 46 height 8
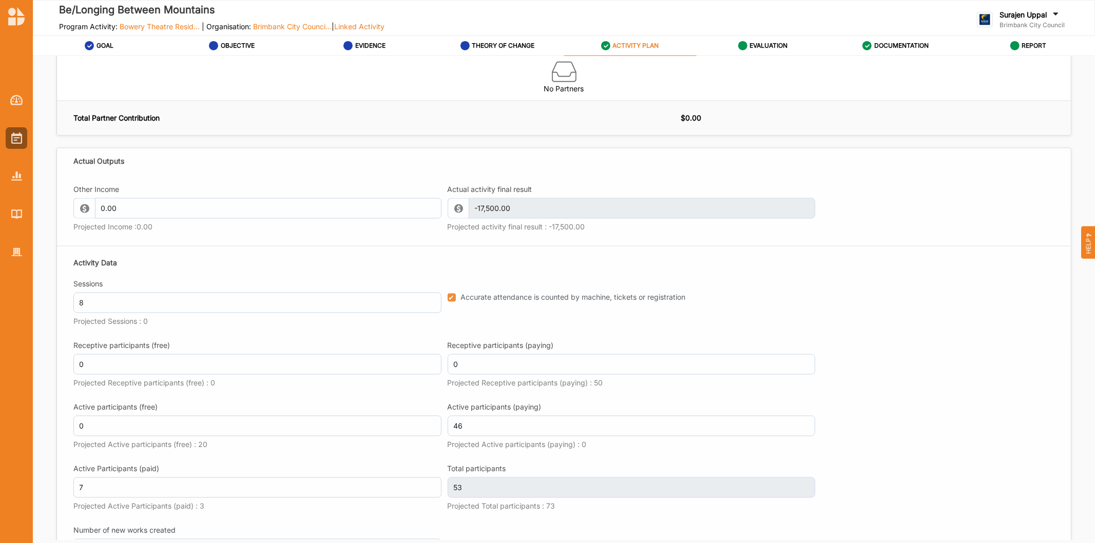
scroll to position [1027, 0]
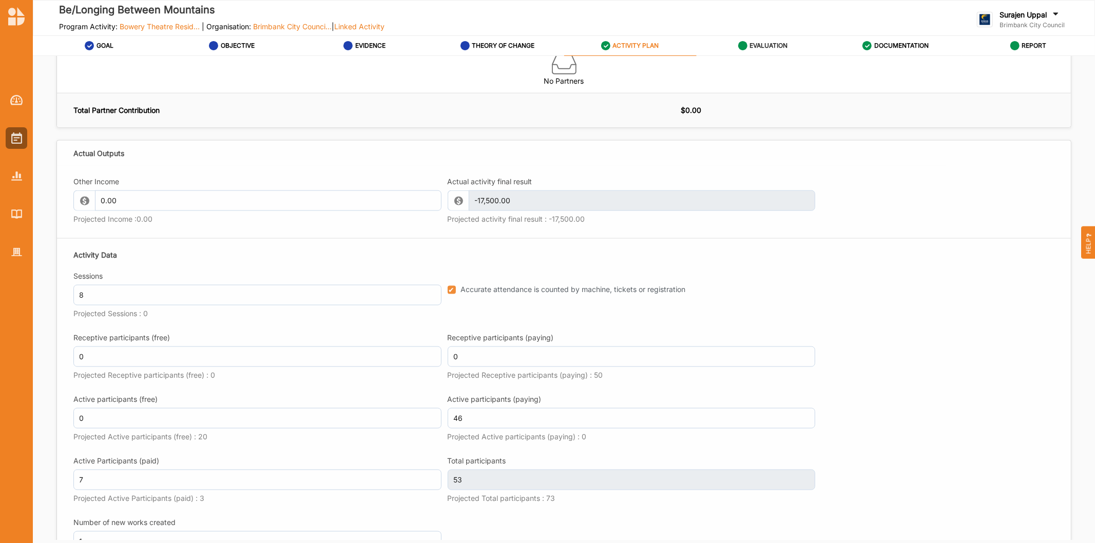
click at [755, 43] on label "EVALUATION" at bounding box center [769, 46] width 38 height 8
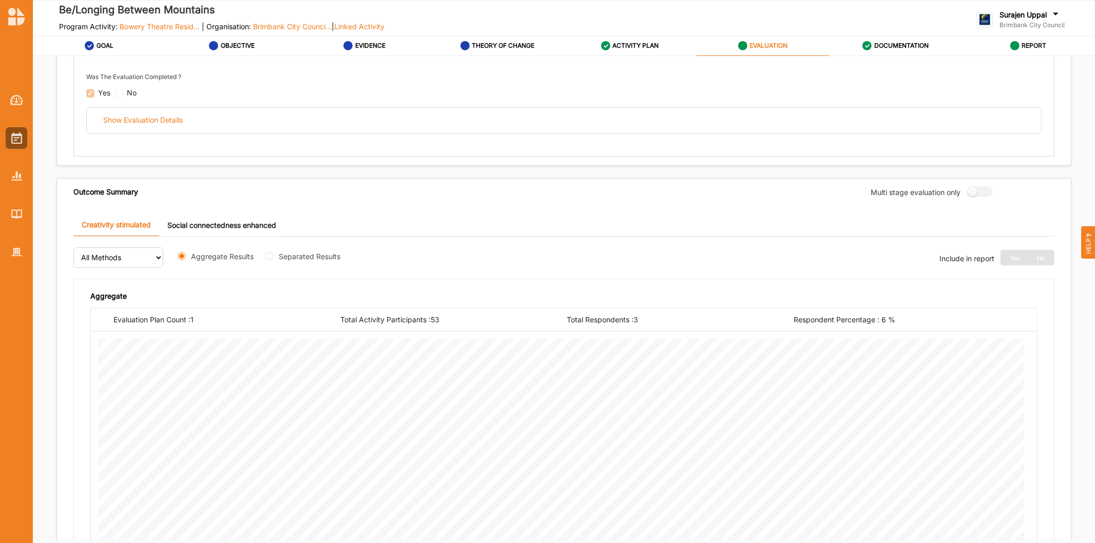
scroll to position [57, 0]
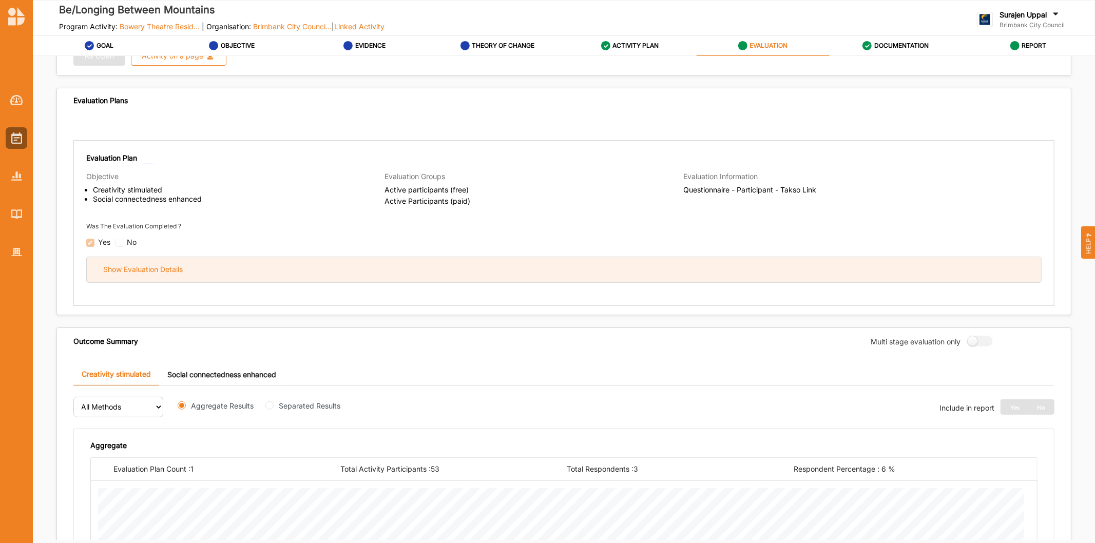
click at [382, 264] on div "Show Evaluation Details" at bounding box center [564, 269] width 955 height 25
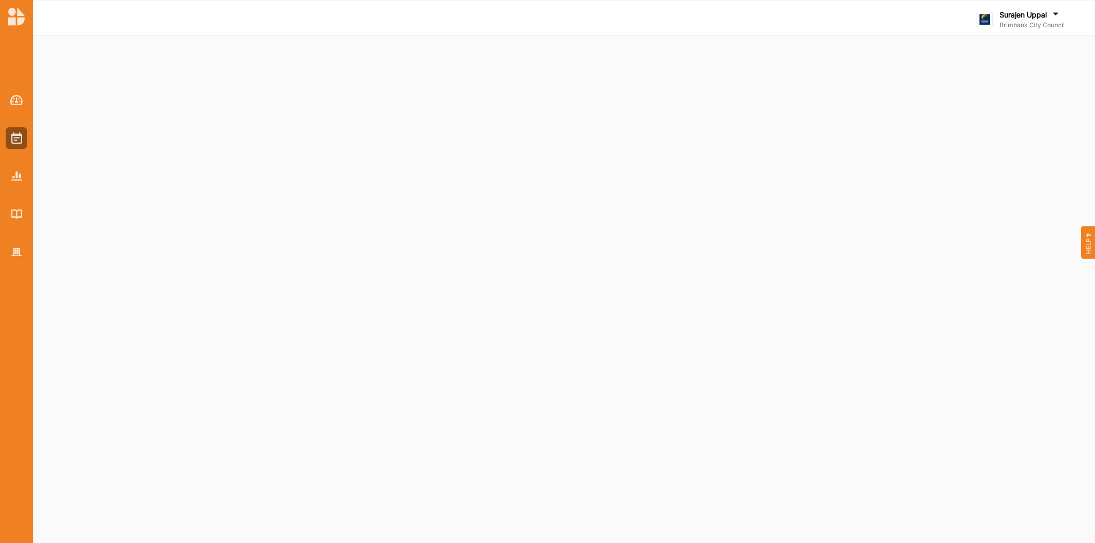
select select "2"
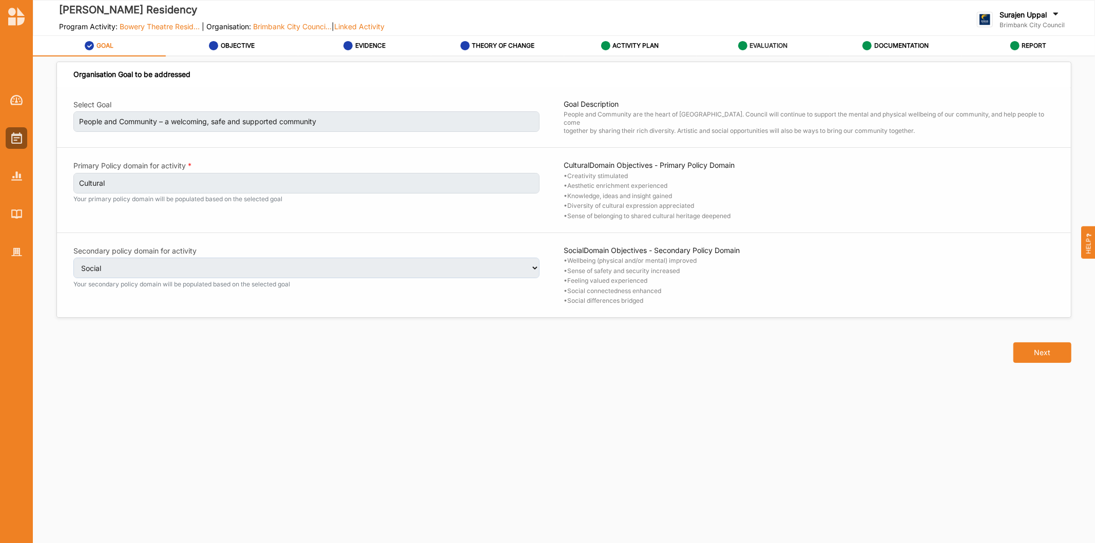
click at [753, 41] on div "EVALUATION" at bounding box center [763, 45] width 50 height 18
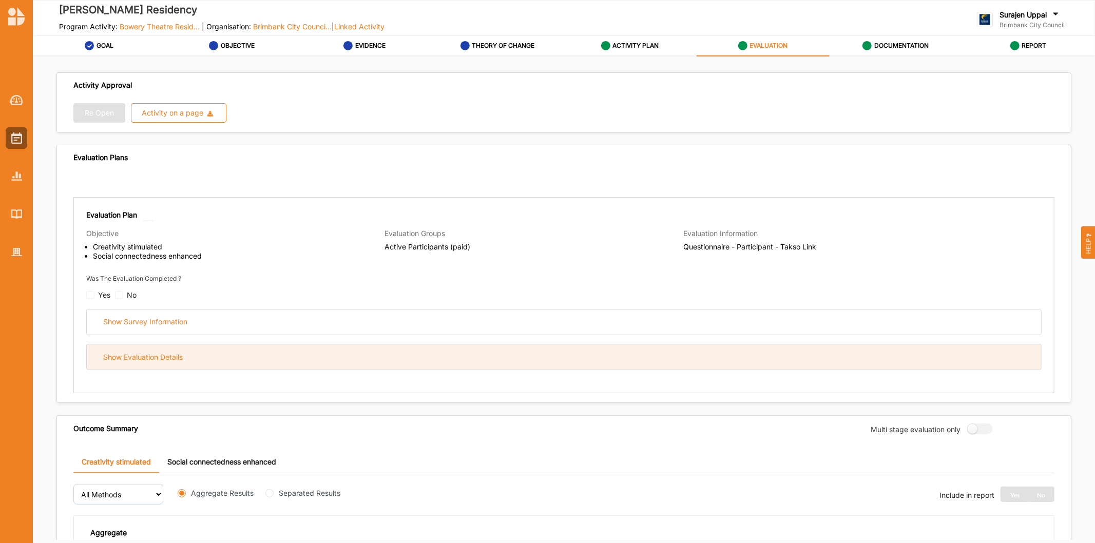
click at [349, 363] on div "Show Evaluation Details" at bounding box center [564, 357] width 955 height 25
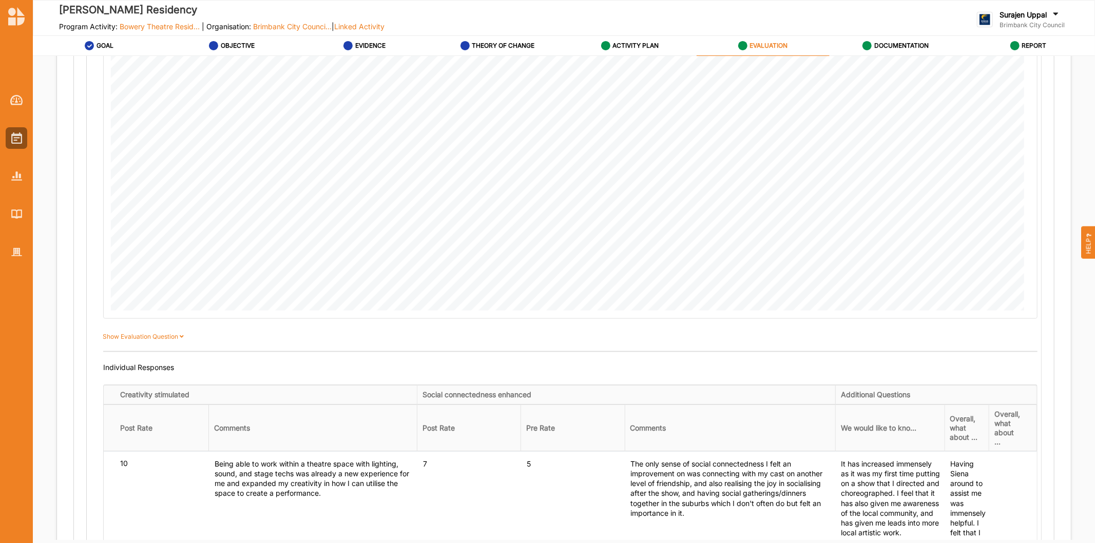
scroll to position [798, 0]
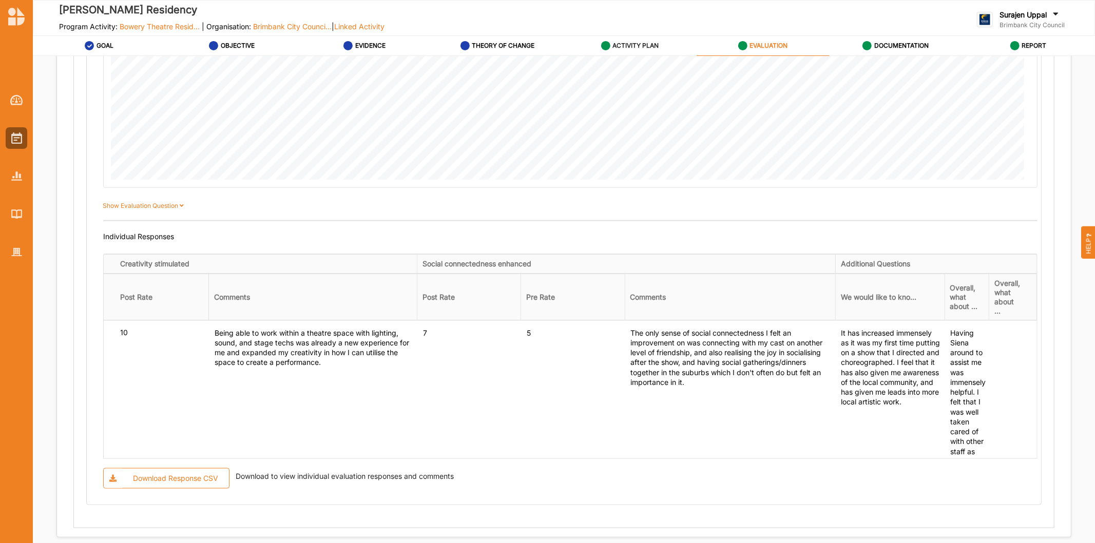
click at [616, 45] on label "ACTIVITY PLAN" at bounding box center [636, 46] width 46 height 8
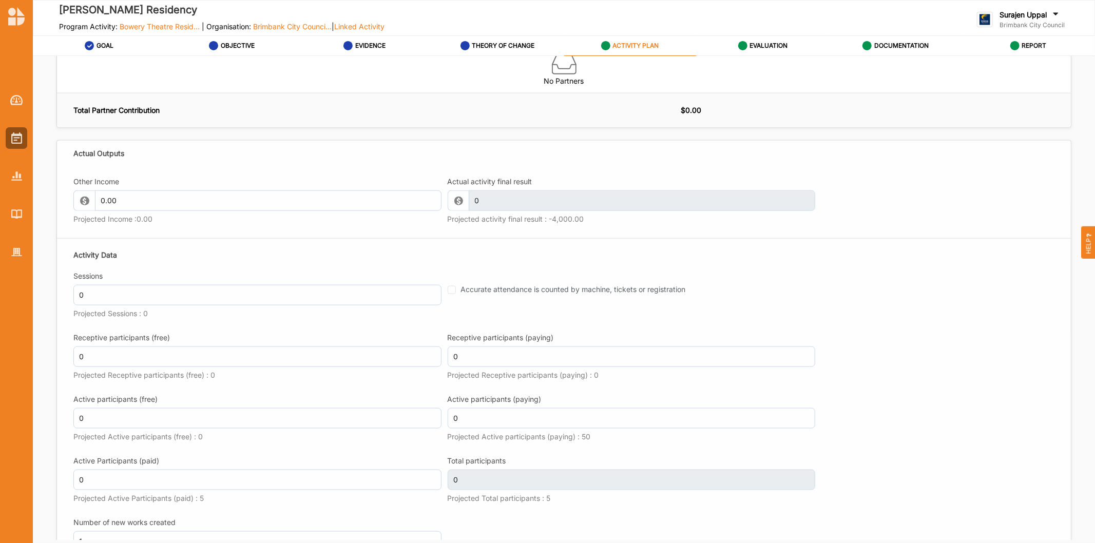
scroll to position [1084, 0]
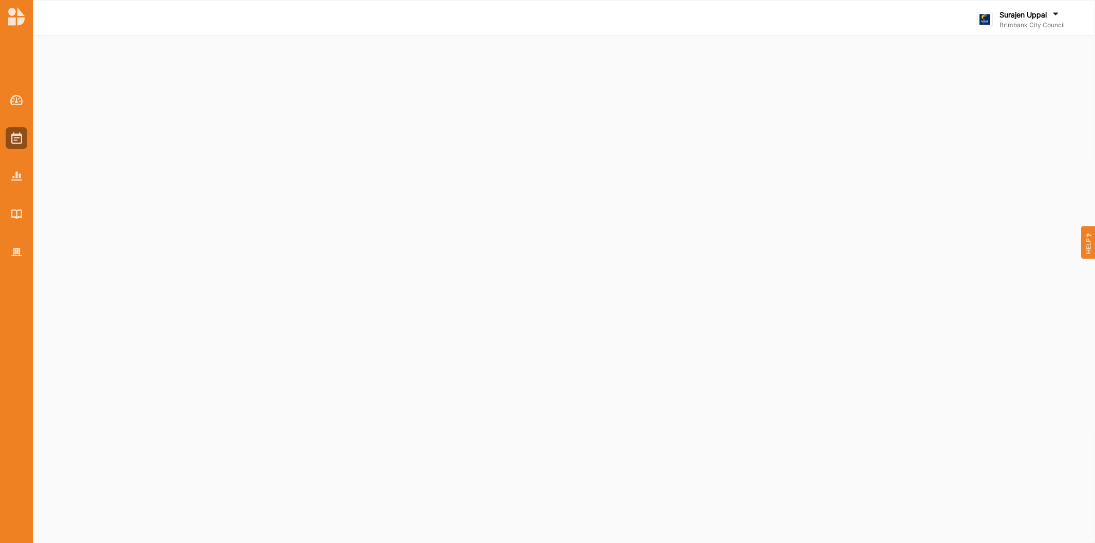
select select "2"
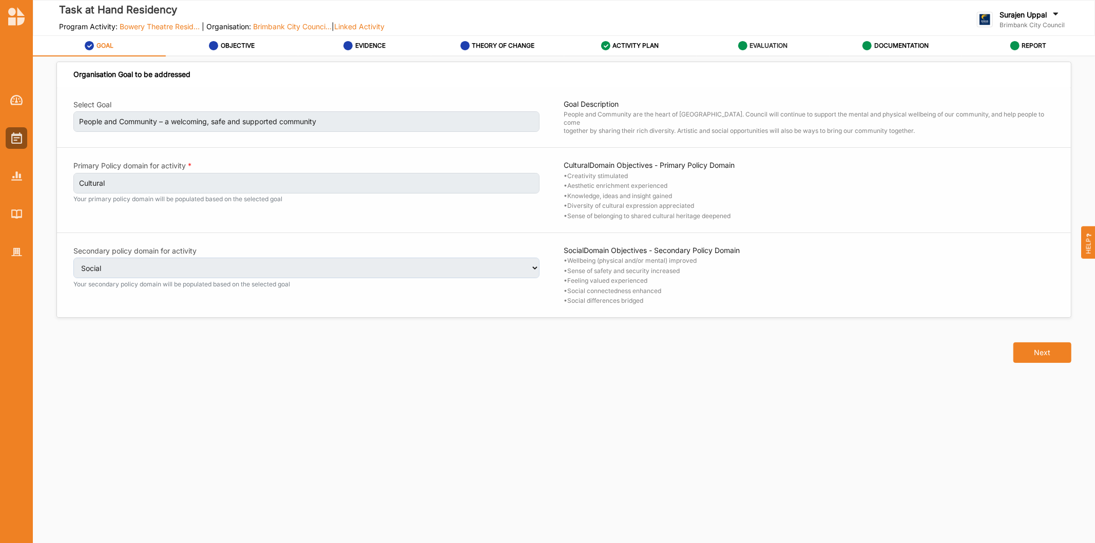
click at [753, 42] on label "EVALUATION" at bounding box center [769, 46] width 38 height 8
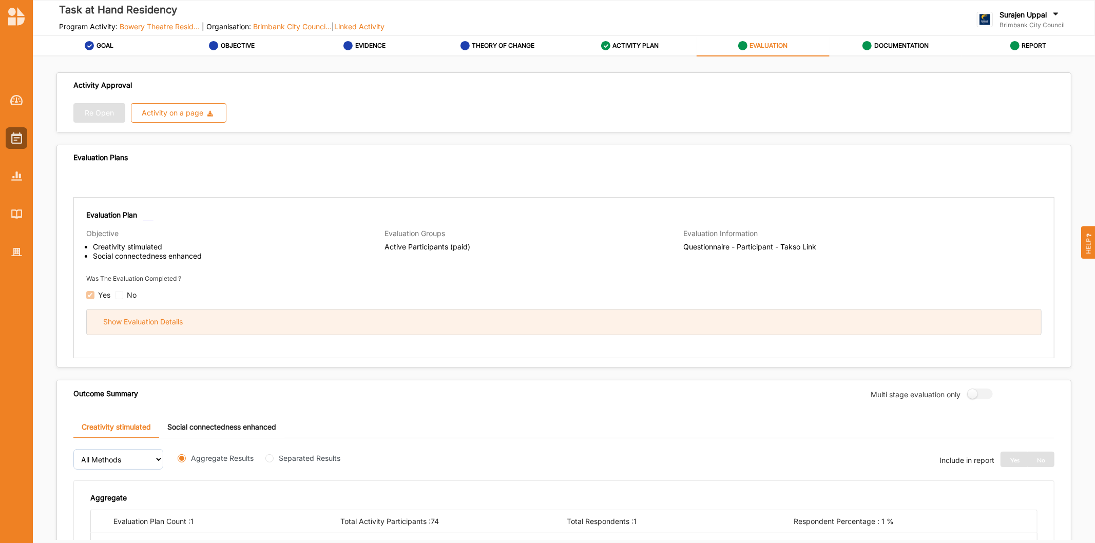
click at [536, 327] on div "Show Evaluation Details" at bounding box center [564, 322] width 955 height 25
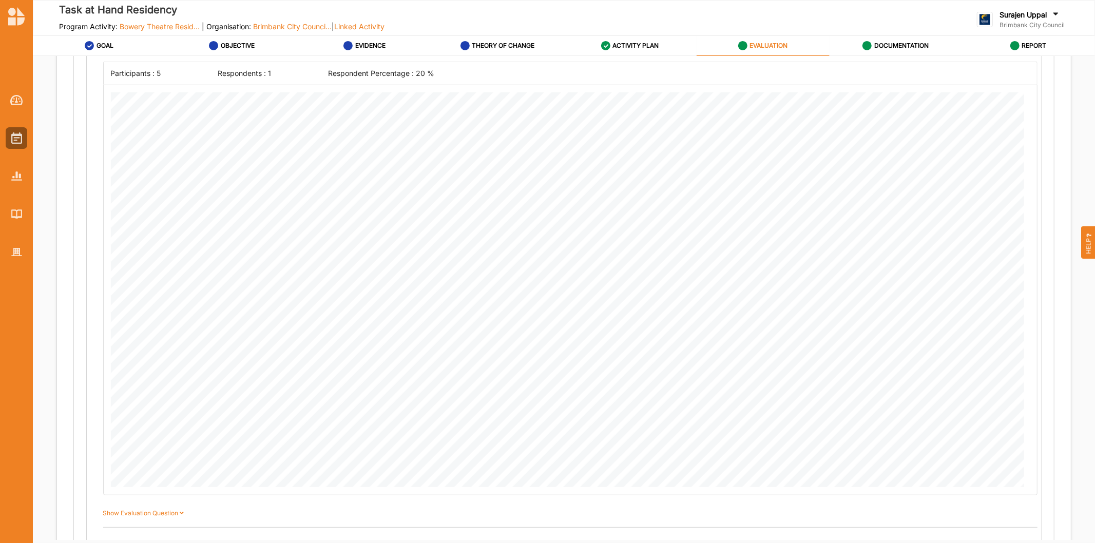
scroll to position [798, 0]
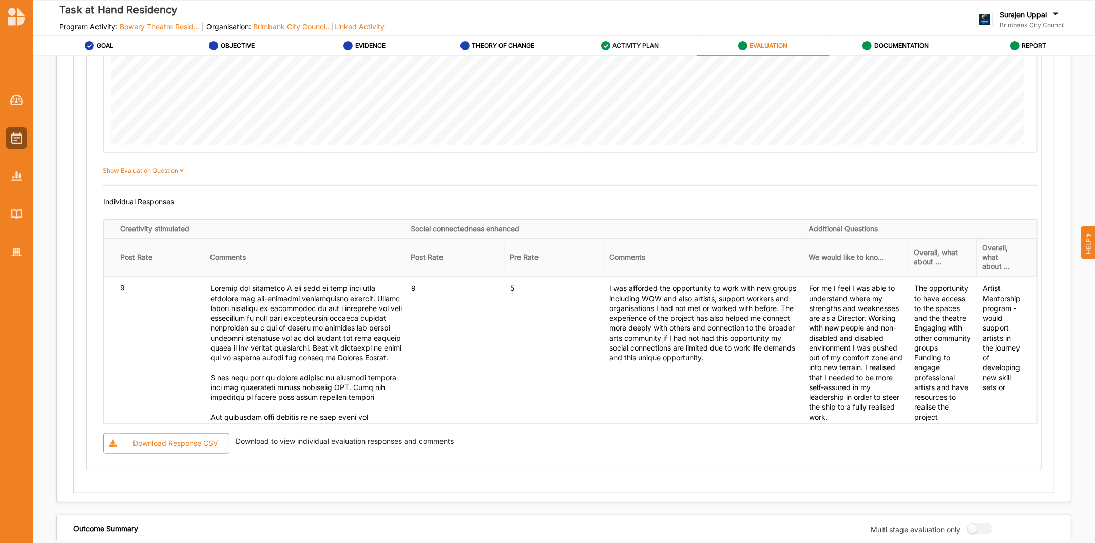
click at [625, 36] on link "ACTIVITY PLAN" at bounding box center [630, 46] width 133 height 21
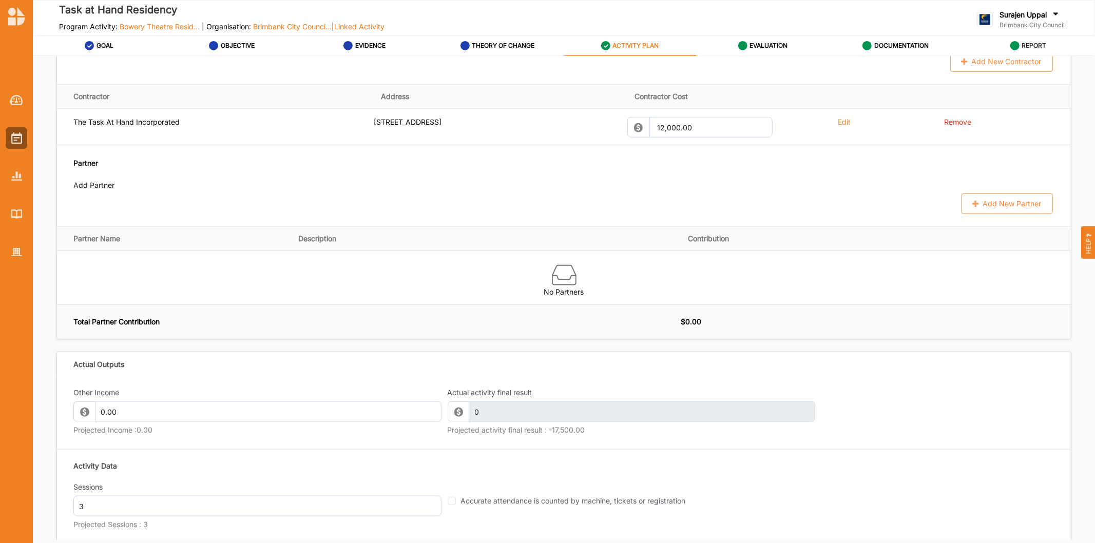
click at [1020, 43] on div "REPORT" at bounding box center [1029, 45] width 36 height 18
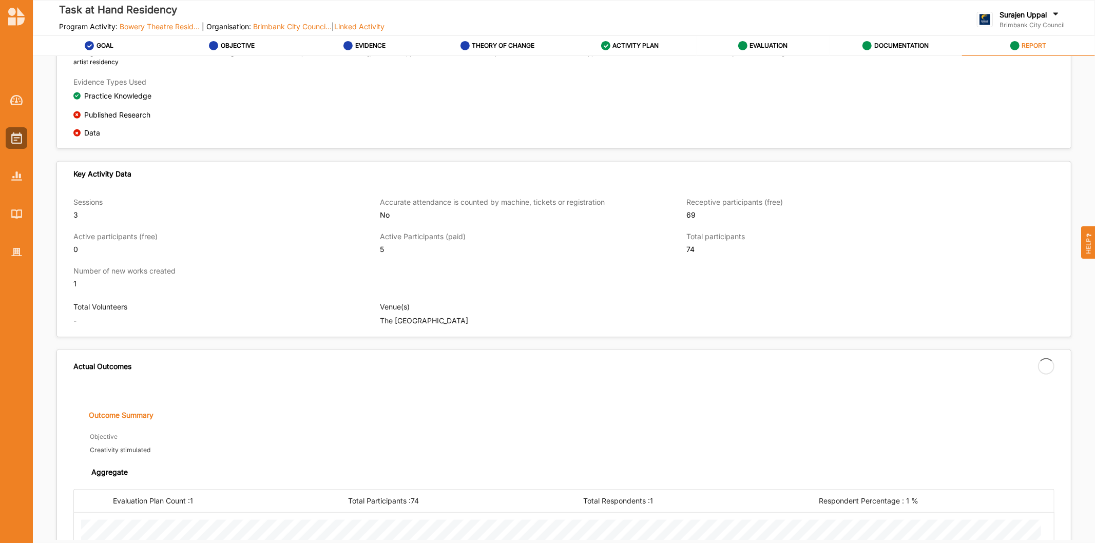
scroll to position [819, 0]
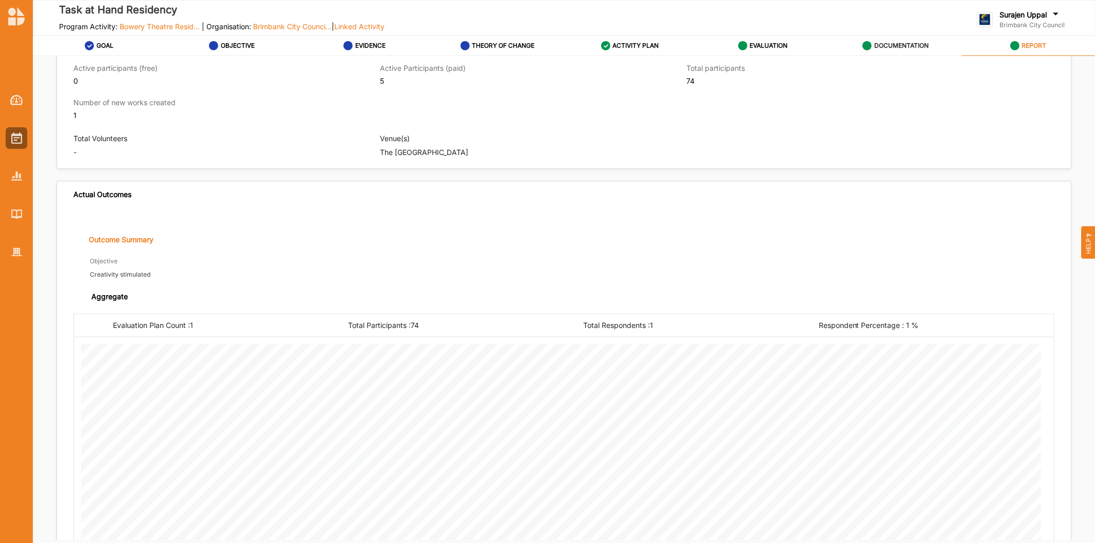
click at [890, 40] on div "DOCUMENTATION" at bounding box center [896, 45] width 66 height 18
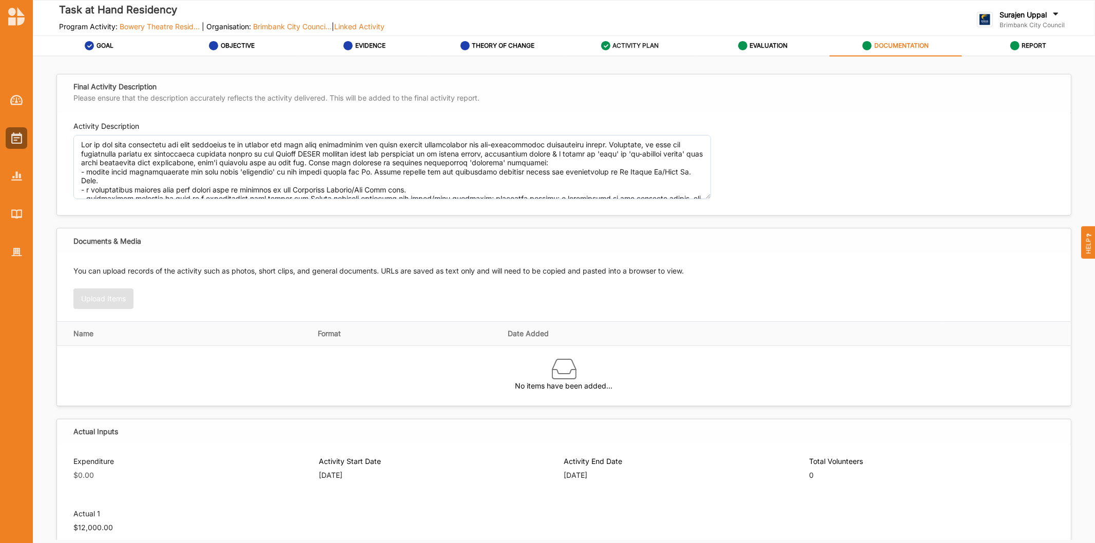
click at [625, 47] on label "ACTIVITY PLAN" at bounding box center [636, 46] width 46 height 8
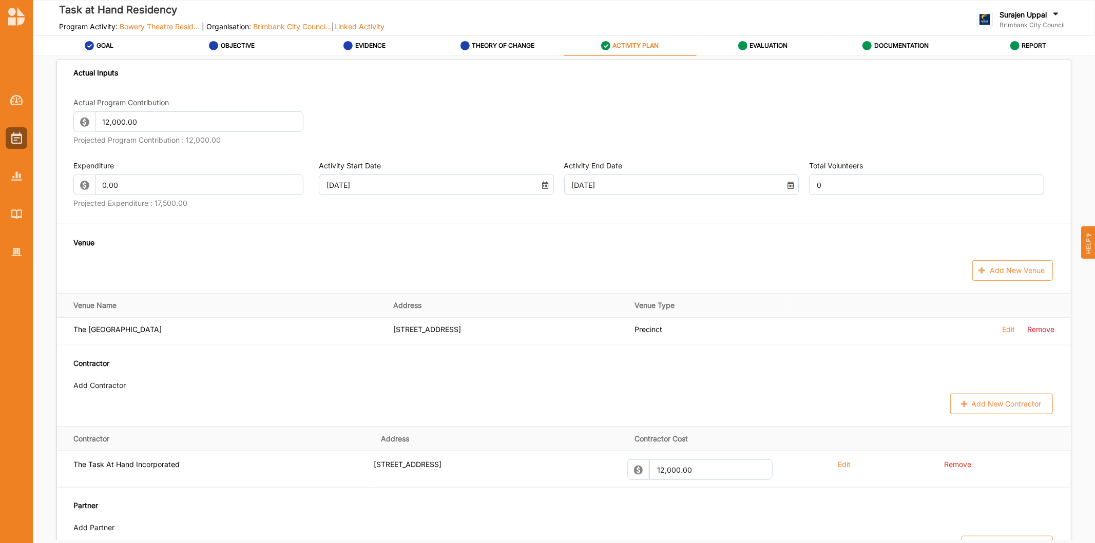
scroll to position [628, 0]
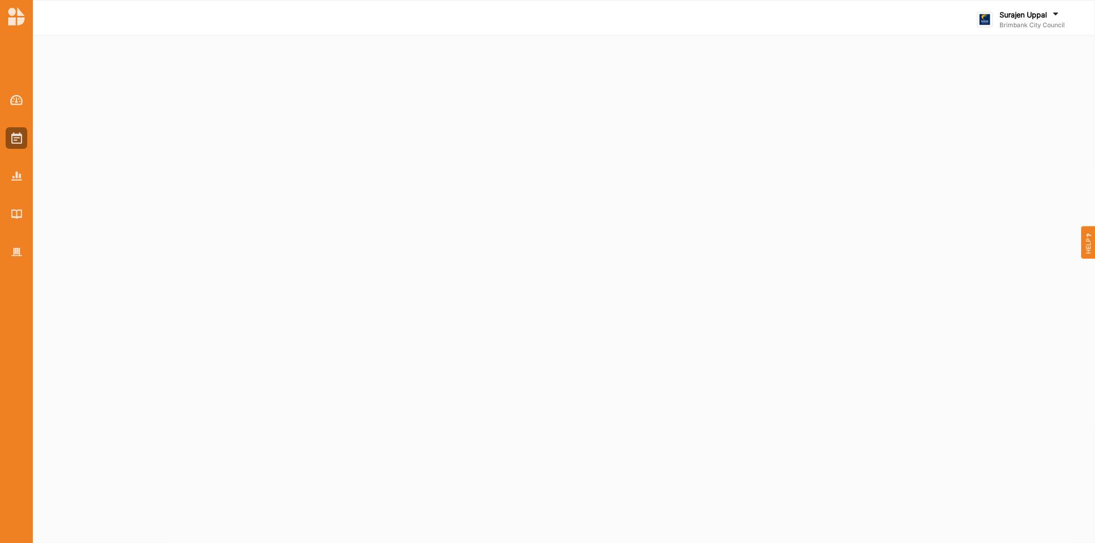
select select "2"
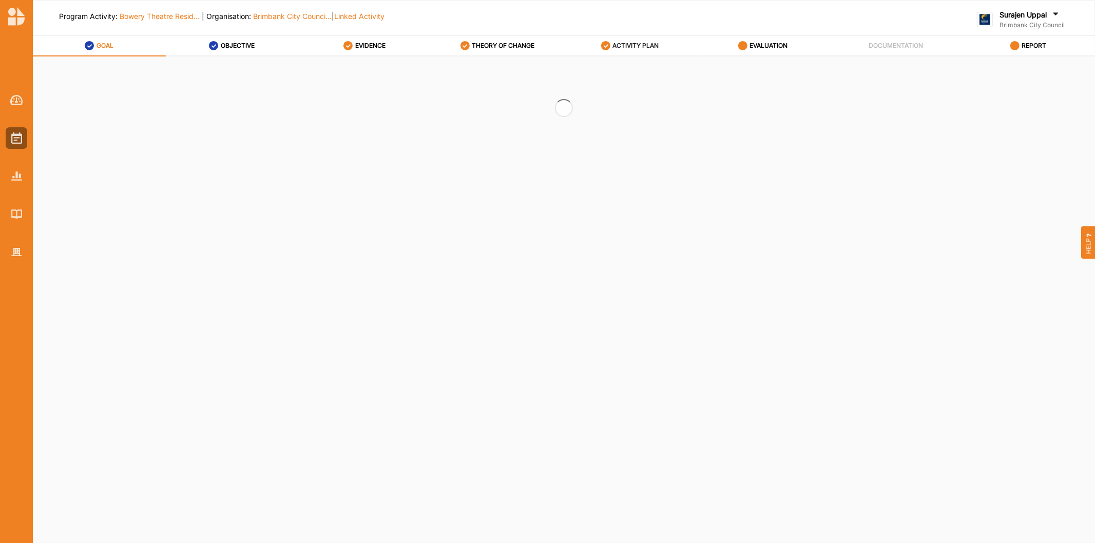
select select "2"
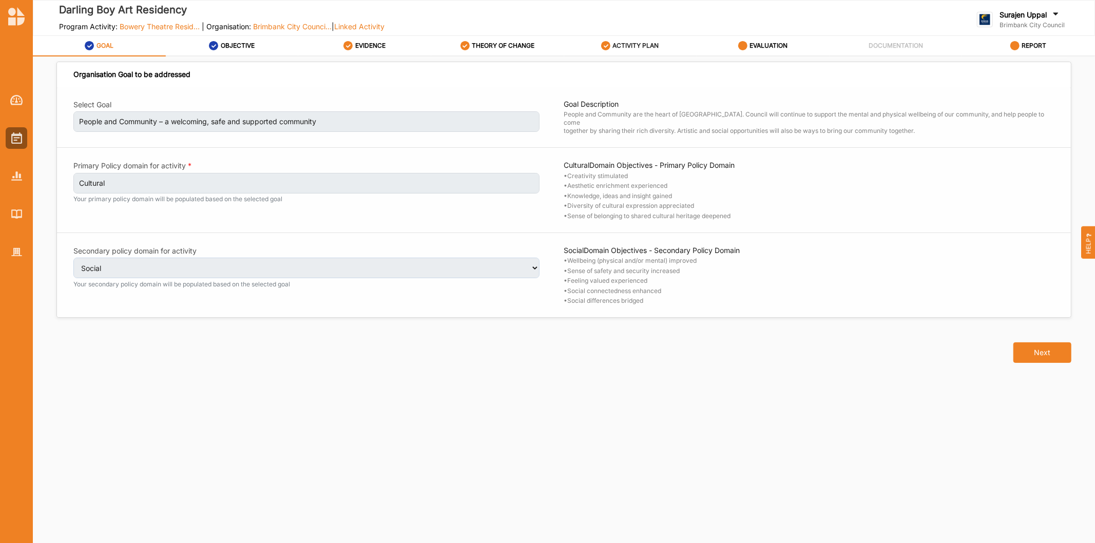
click at [616, 39] on div "ACTIVITY PLAN" at bounding box center [630, 45] width 58 height 18
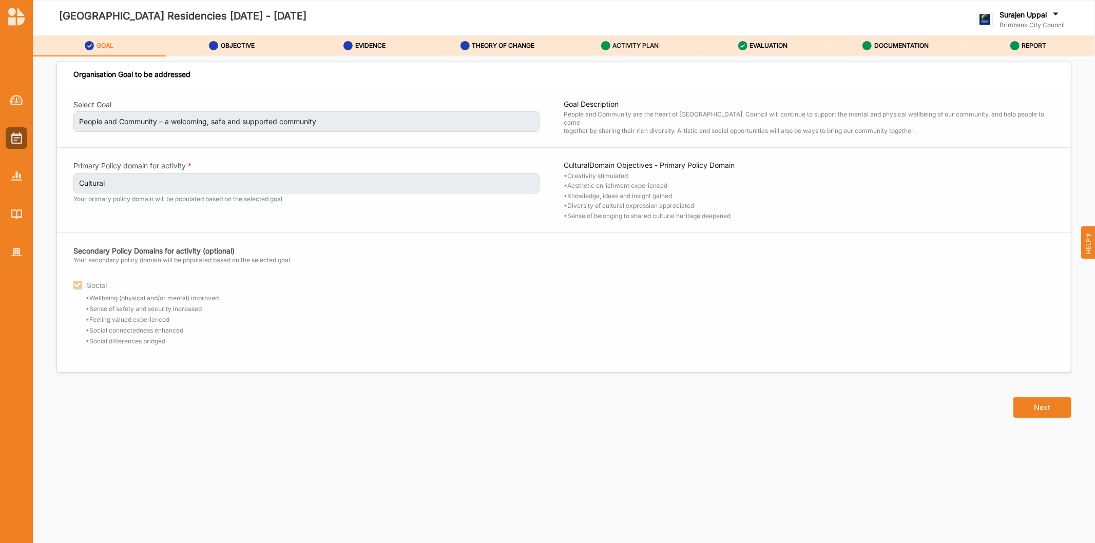
click at [640, 41] on div "ACTIVITY PLAN" at bounding box center [630, 45] width 58 height 18
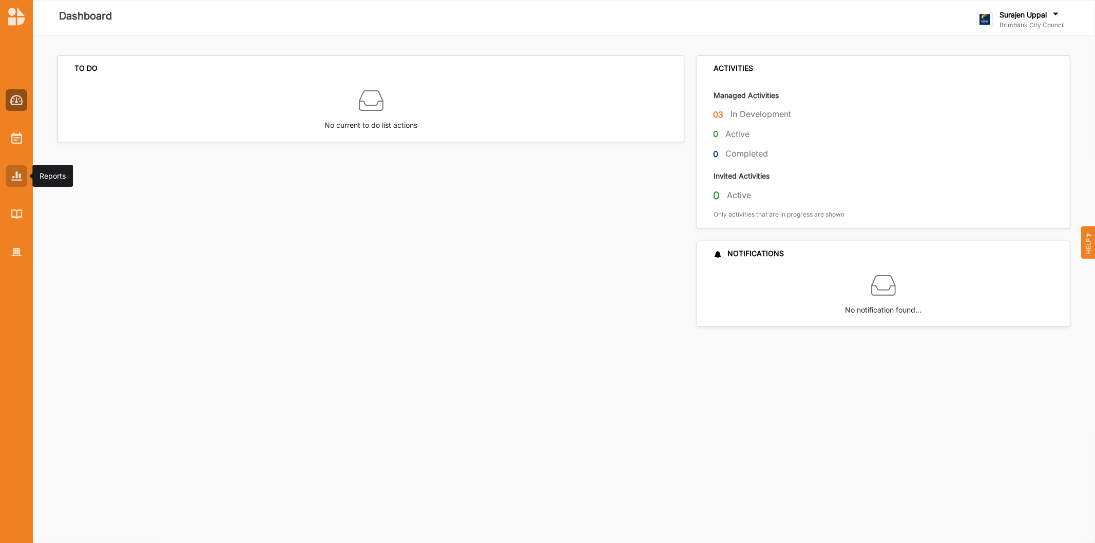
click at [7, 176] on div at bounding box center [17, 176] width 22 height 22
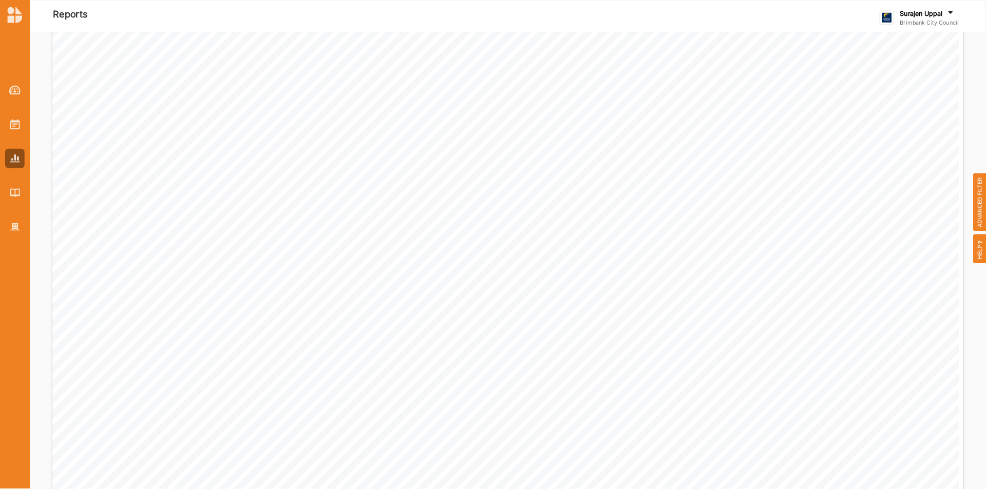
scroll to position [456, 0]
click at [8, 137] on div at bounding box center [17, 138] width 22 height 22
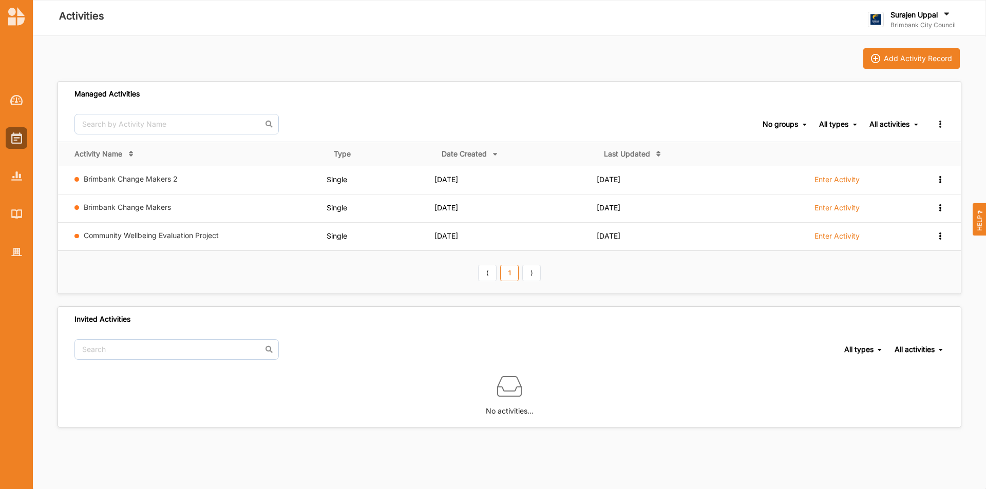
drag, startPoint x: 1087, startPoint y: 0, endPoint x: 476, endPoint y: 136, distance: 625.9
click at [476, 132] on div "No groups No groups All types All types Single Grant Festival Multi Activity Li…" at bounding box center [509, 124] width 903 height 35
click at [12, 257] on div at bounding box center [17, 252] width 22 height 22
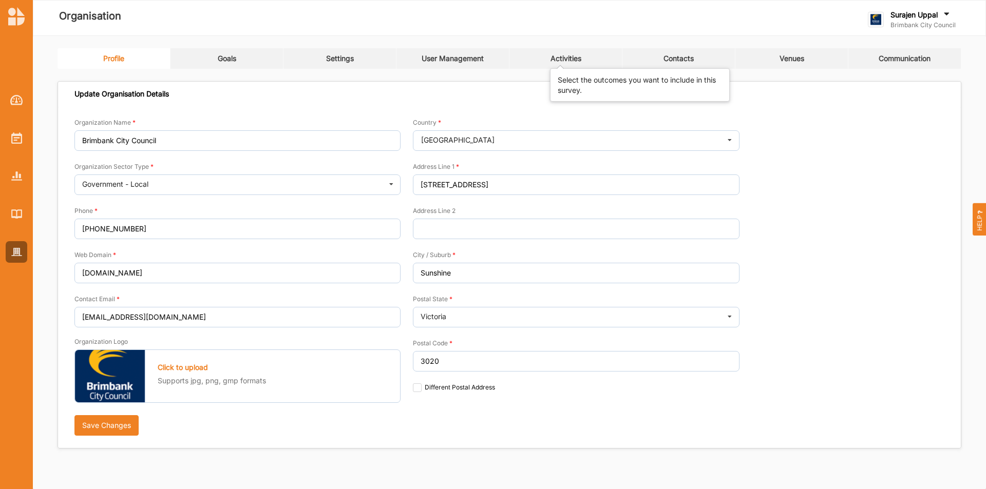
click at [573, 58] on div "Activities" at bounding box center [565, 58] width 31 height 9
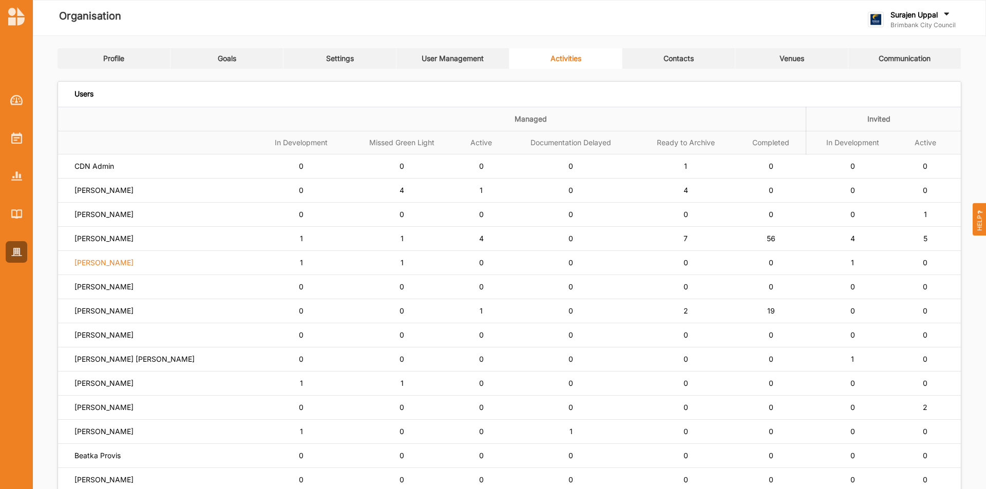
click at [80, 171] on label "[PERSON_NAME]" at bounding box center [94, 166] width 40 height 9
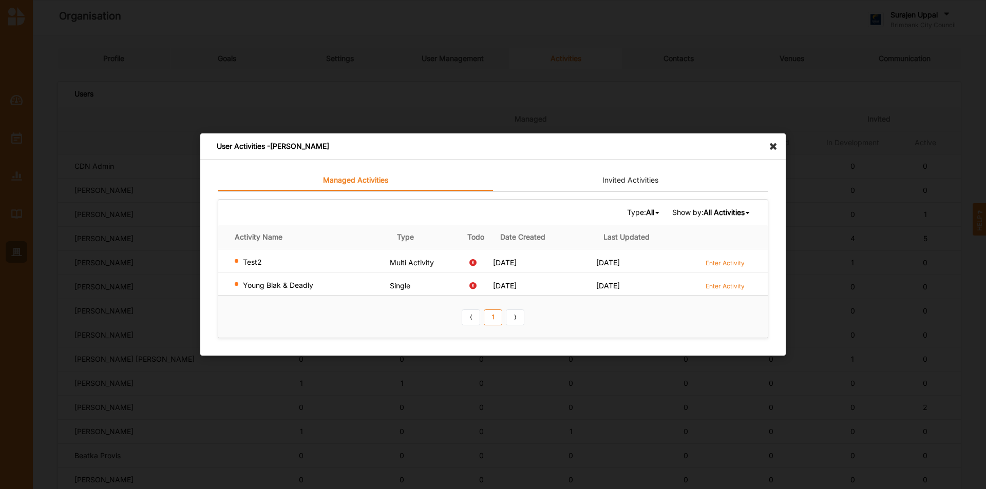
click at [771, 146] on icon at bounding box center [776, 142] width 16 height 16
